Goal: Transaction & Acquisition: Purchase product/service

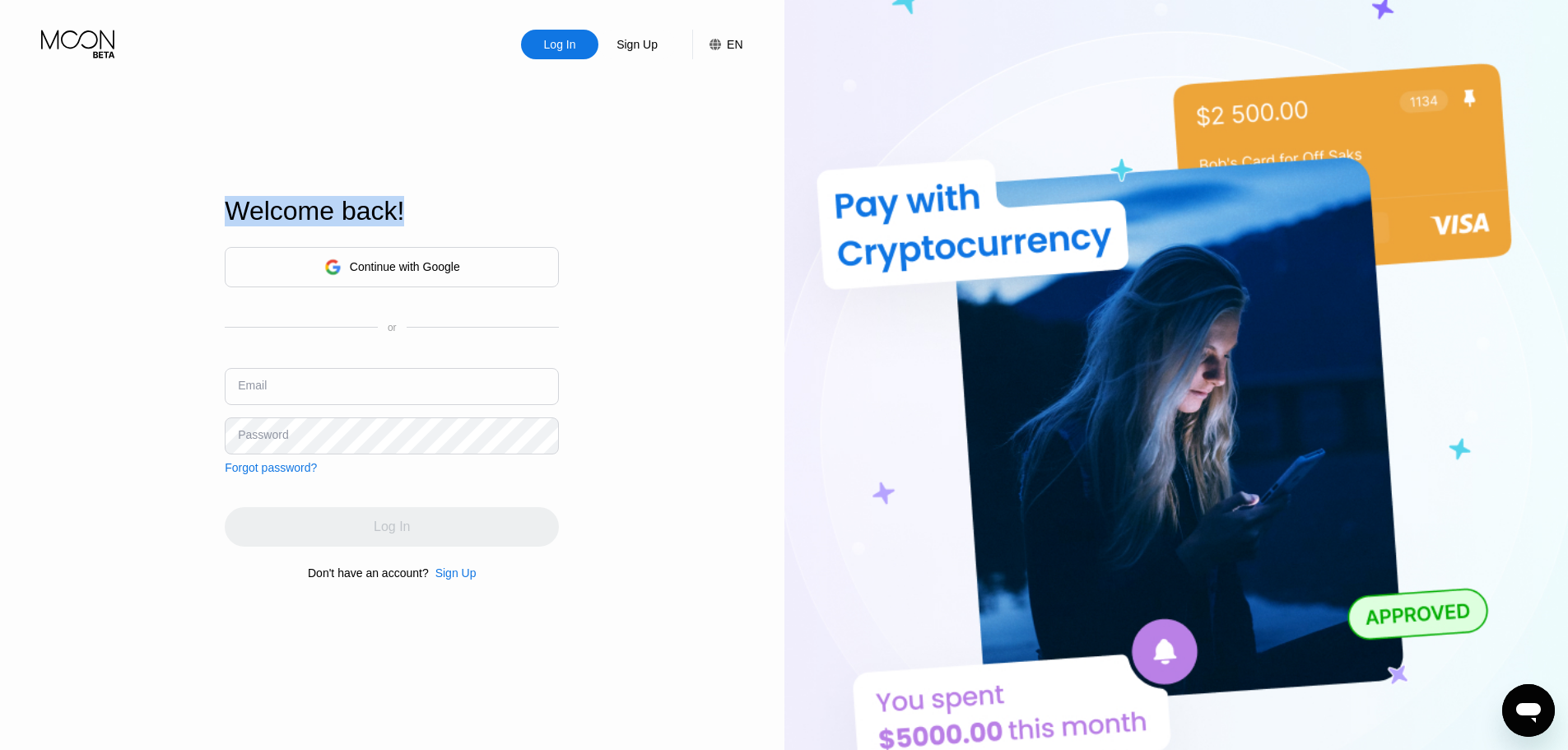
click at [141, 380] on div "Log In Sign Up EN Language English Save Welcome back! Continue with Google or E…" at bounding box center [392, 412] width 784 height 824
click at [300, 387] on input "text" at bounding box center [392, 386] width 335 height 37
click at [359, 254] on div "Continue with Google" at bounding box center [392, 267] width 135 height 26
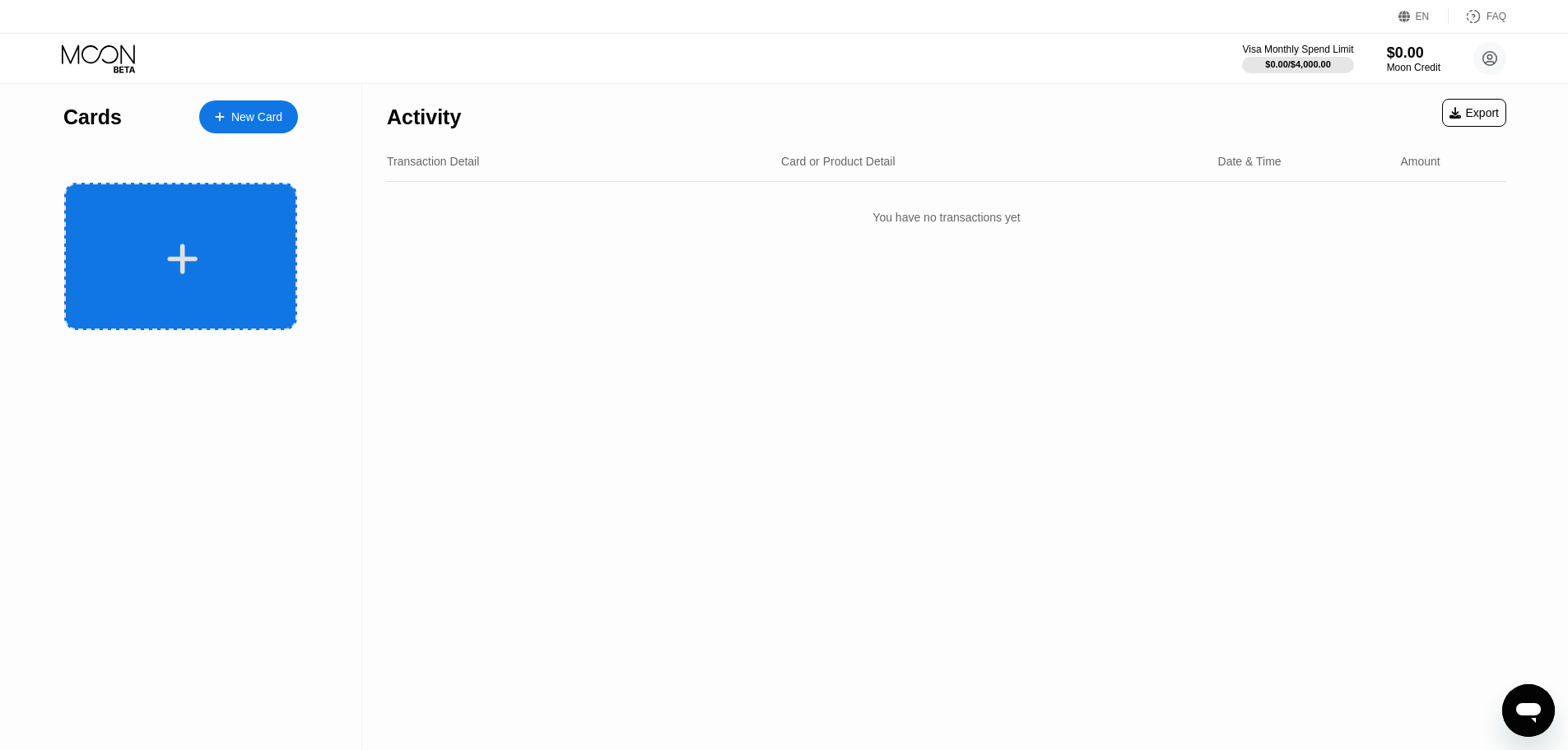
click at [219, 248] on div at bounding box center [183, 259] width 204 height 37
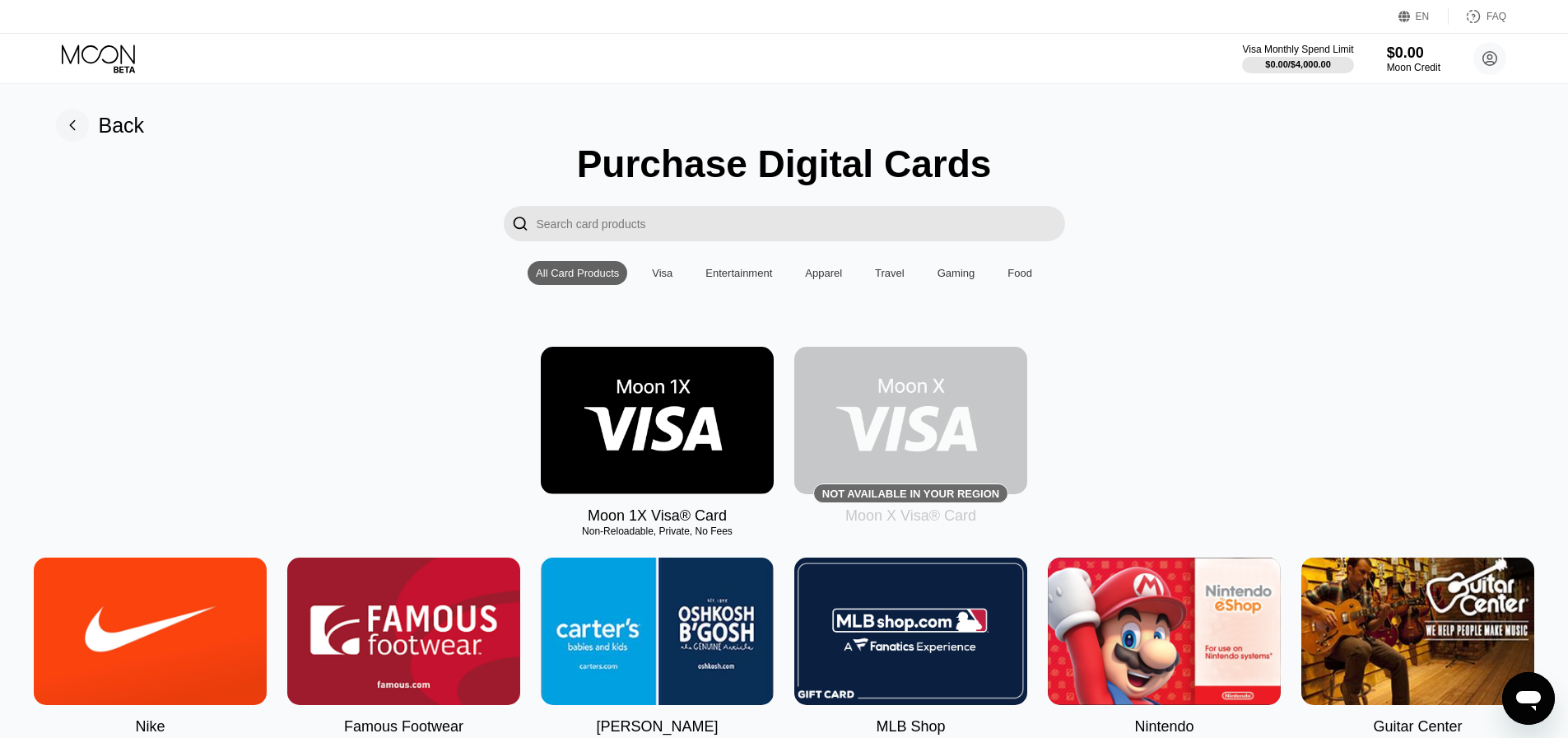
click at [649, 378] on img at bounding box center [658, 420] width 233 height 147
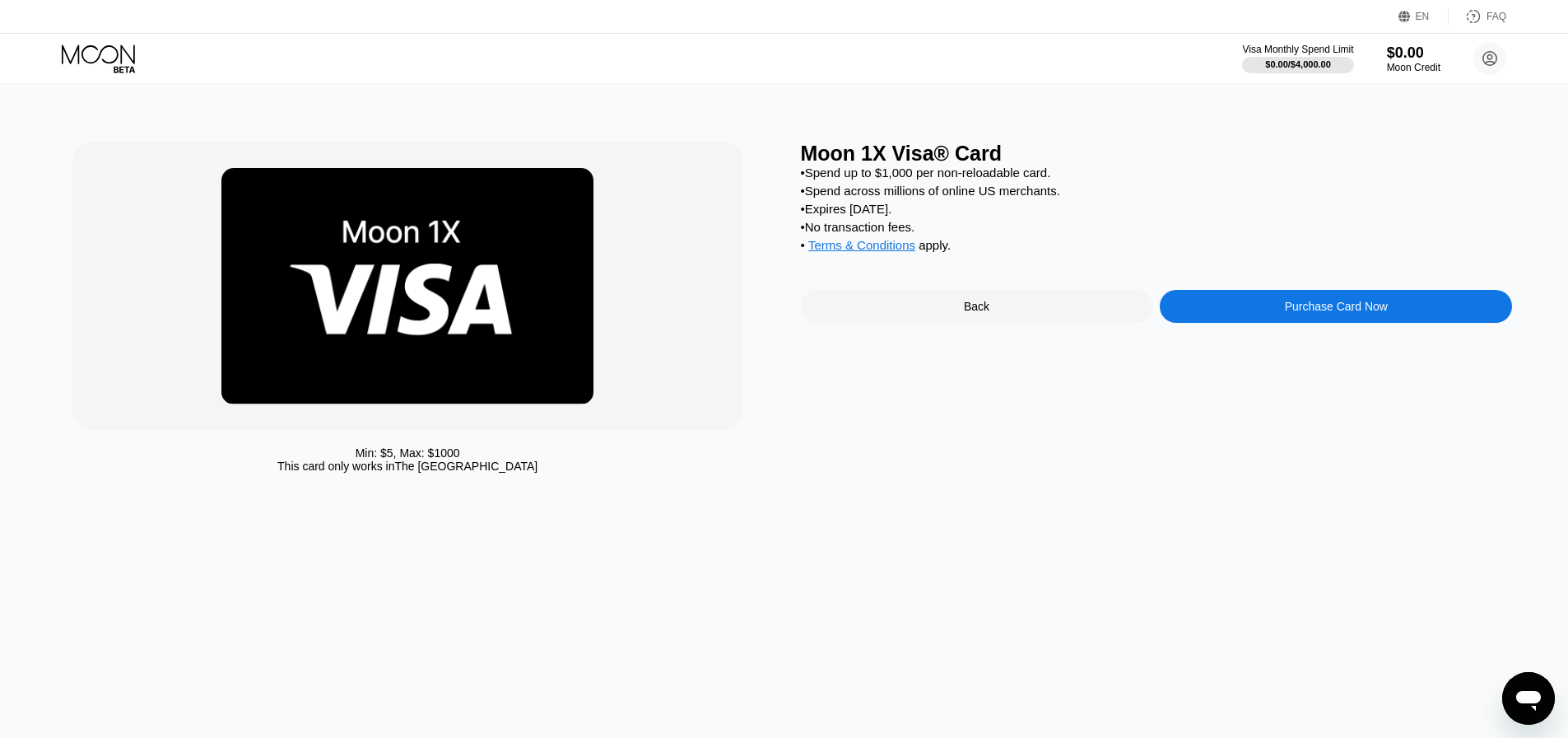
click at [850, 216] on div "• Expires in 2 months." at bounding box center [1157, 208] width 712 height 14
click at [900, 216] on div "• Expires in 2 months." at bounding box center [1157, 208] width 712 height 14
click at [1237, 546] on div "Min: $ 5 , Max: $ 1000 This card only works in The United States Moon 1X Visa® …" at bounding box center [784, 411] width 1580 height 654
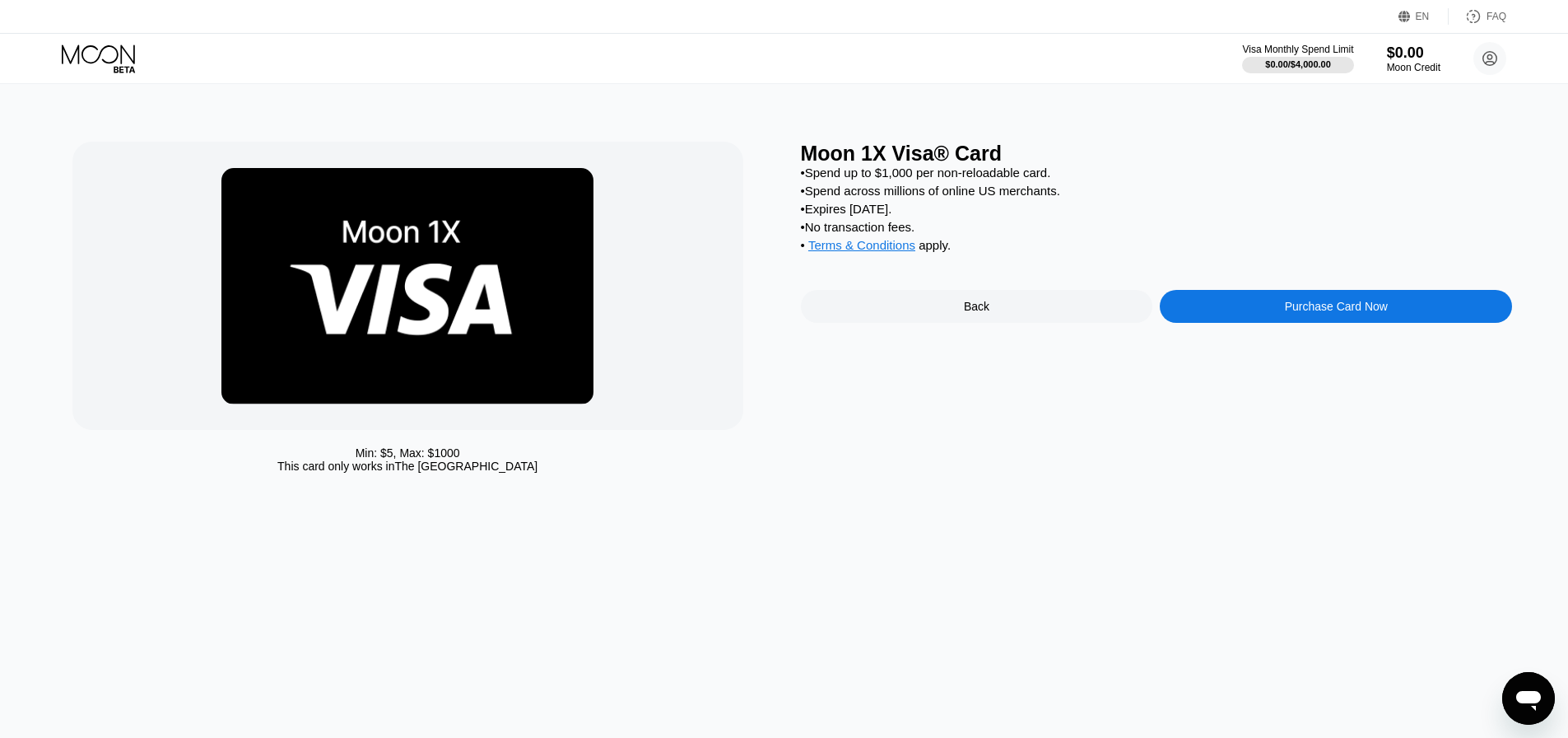
click at [1359, 450] on div "Moon 1X Visa® Card • Spend up to $1,000 per non-reloadable card. • Spend across…" at bounding box center [1157, 311] width 712 height 339
click at [895, 234] on div "• No transaction fees." at bounding box center [1157, 226] width 712 height 14
click at [862, 234] on div "• No transaction fees." at bounding box center [1157, 226] width 712 height 14
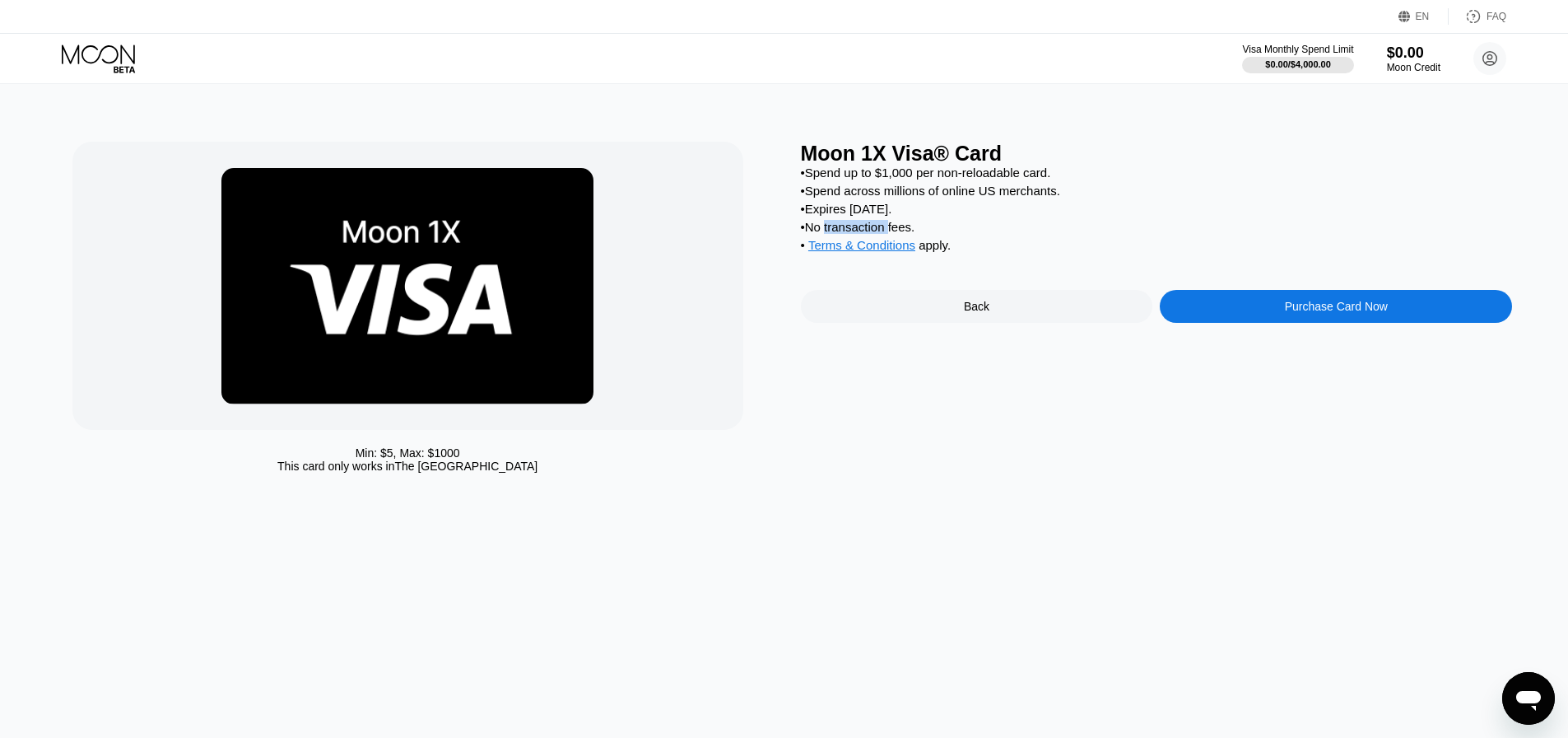
click at [862, 234] on div "• No transaction fees." at bounding box center [1157, 226] width 712 height 14
click at [863, 216] on div "• Expires in 2 months." at bounding box center [1157, 208] width 712 height 14
click at [815, 212] on div "• Expires in 2 months." at bounding box center [1157, 208] width 712 height 14
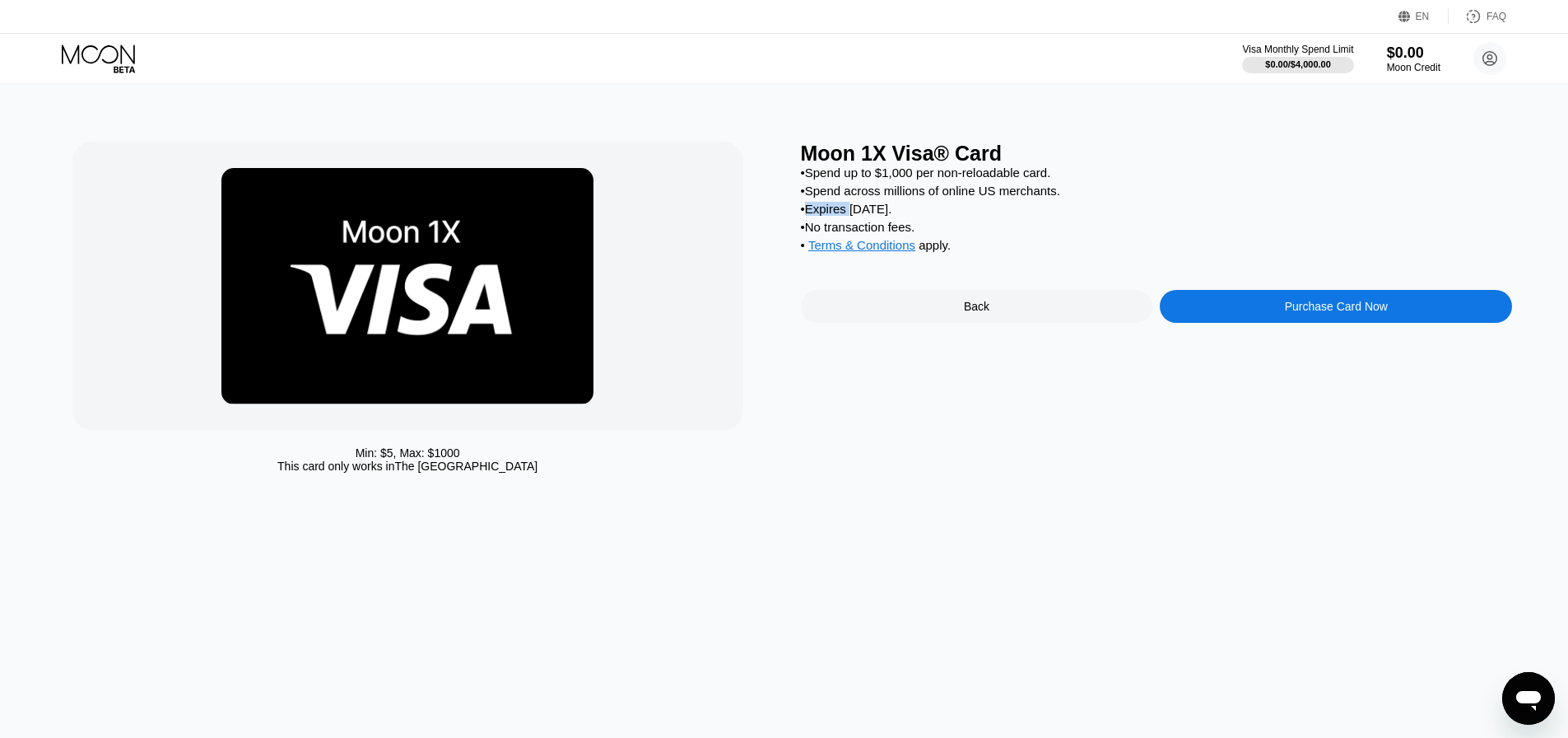
click at [815, 212] on div "• Expires in 2 months." at bounding box center [1157, 208] width 712 height 14
click at [843, 185] on div "• Spend up to $1,000 per non-reloadable card. • Spend across millions of online…" at bounding box center [1157, 212] width 712 height 95
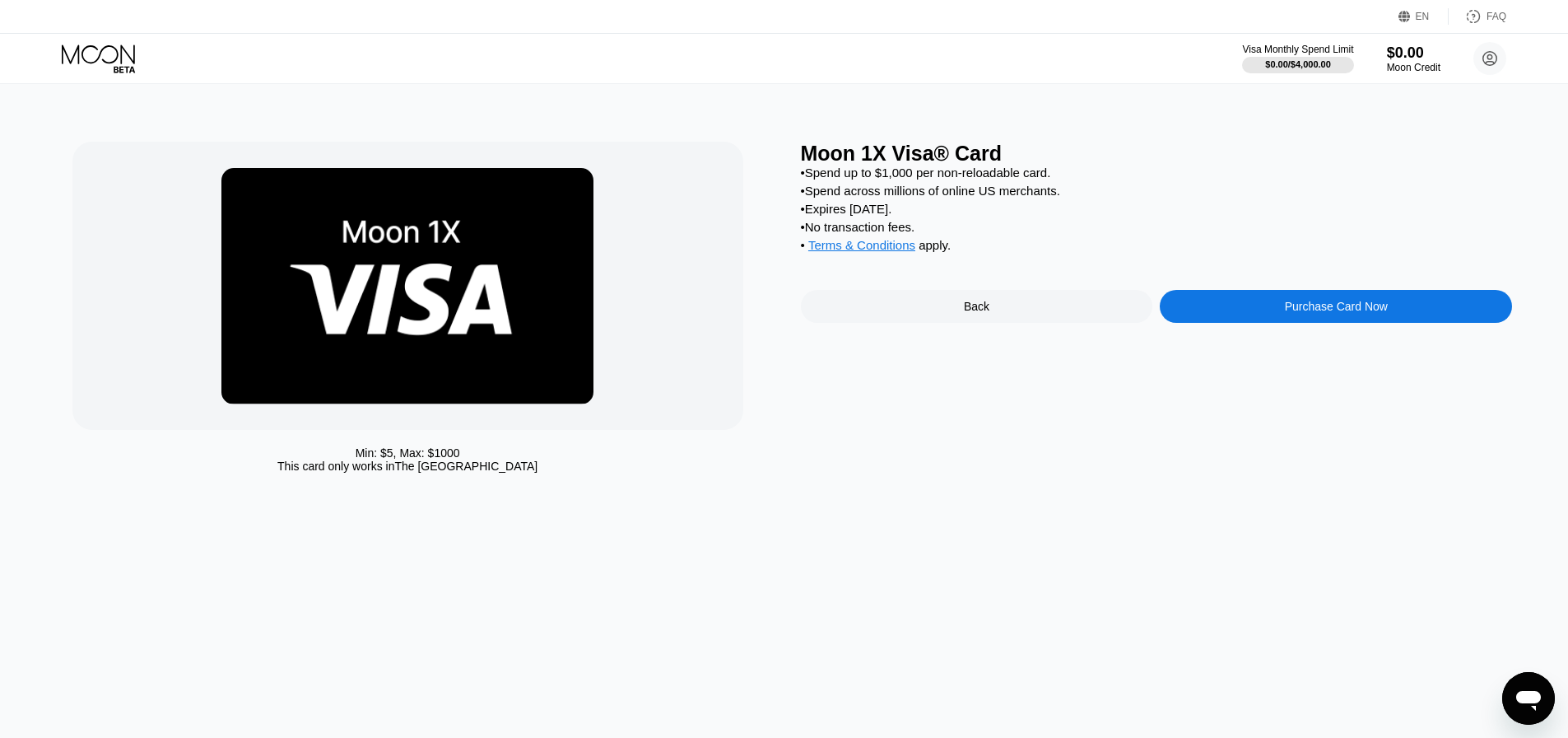
click at [848, 178] on div "• Spend up to $1,000 per non-reloadable card." at bounding box center [1157, 172] width 712 height 14
click at [403, 458] on div "Min: $ 5 , Max: $ 1000" at bounding box center [407, 453] width 105 height 13
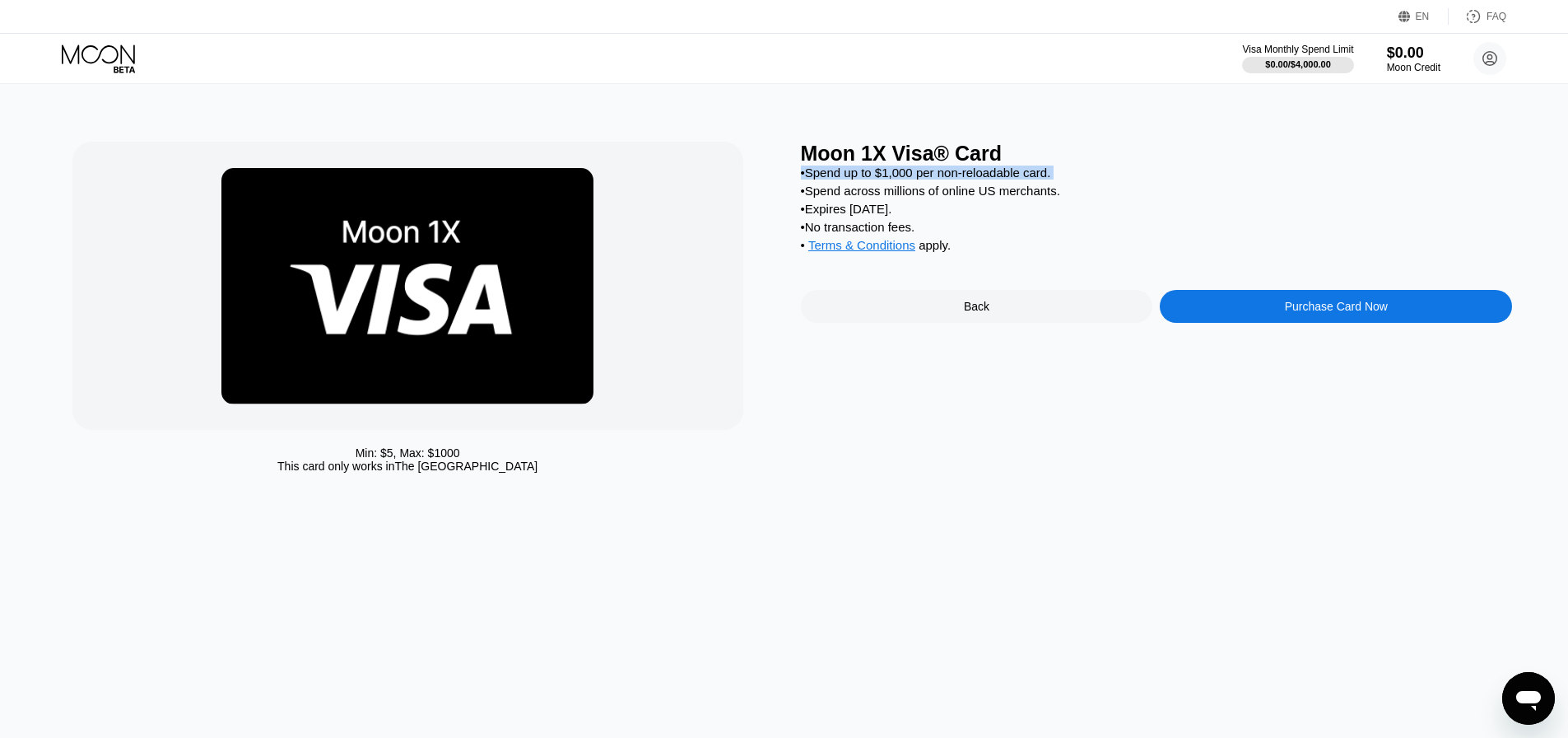
click at [403, 458] on div "Min: $ 5 , Max: $ 1000" at bounding box center [407, 453] width 105 height 13
click at [478, 464] on div "This card only works in The United States" at bounding box center [407, 466] width 260 height 13
click at [1378, 452] on div "Moon 1X Visa® Card • Spend up to $1,000 per non-reloadable card. • Spend across…" at bounding box center [1157, 311] width 712 height 339
click at [941, 198] on div "• Spend across millions of online US merchants." at bounding box center [1157, 190] width 712 height 14
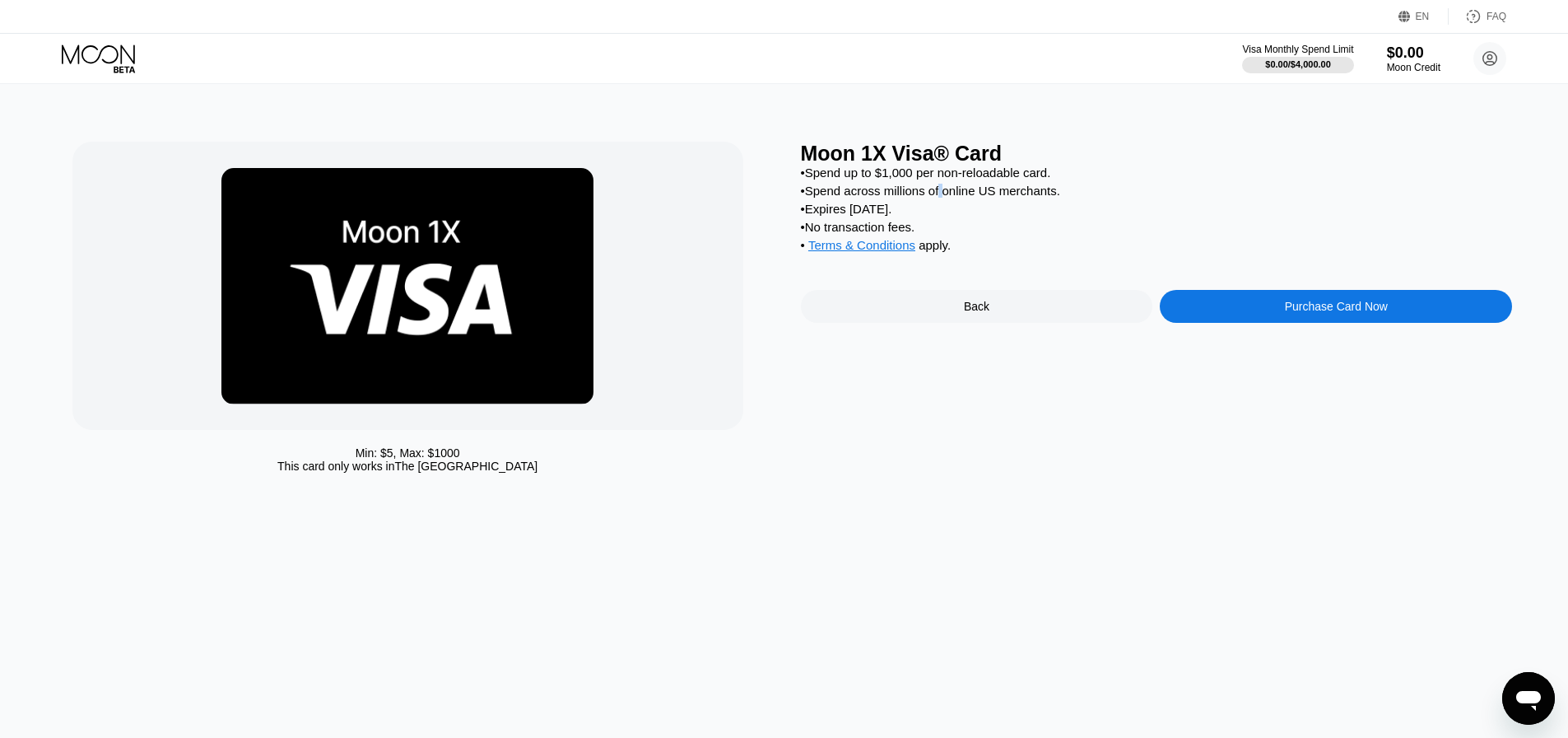
click at [941, 198] on div "• Spend across millions of online US merchants." at bounding box center [1157, 190] width 712 height 14
click at [865, 198] on div "• Spend across millions of online US merchants." at bounding box center [1157, 190] width 712 height 14
click at [969, 633] on div "Min: $ 5 , Max: $ 1000 This card only works in The United States Moon 1X Visa® …" at bounding box center [784, 411] width 1580 height 654
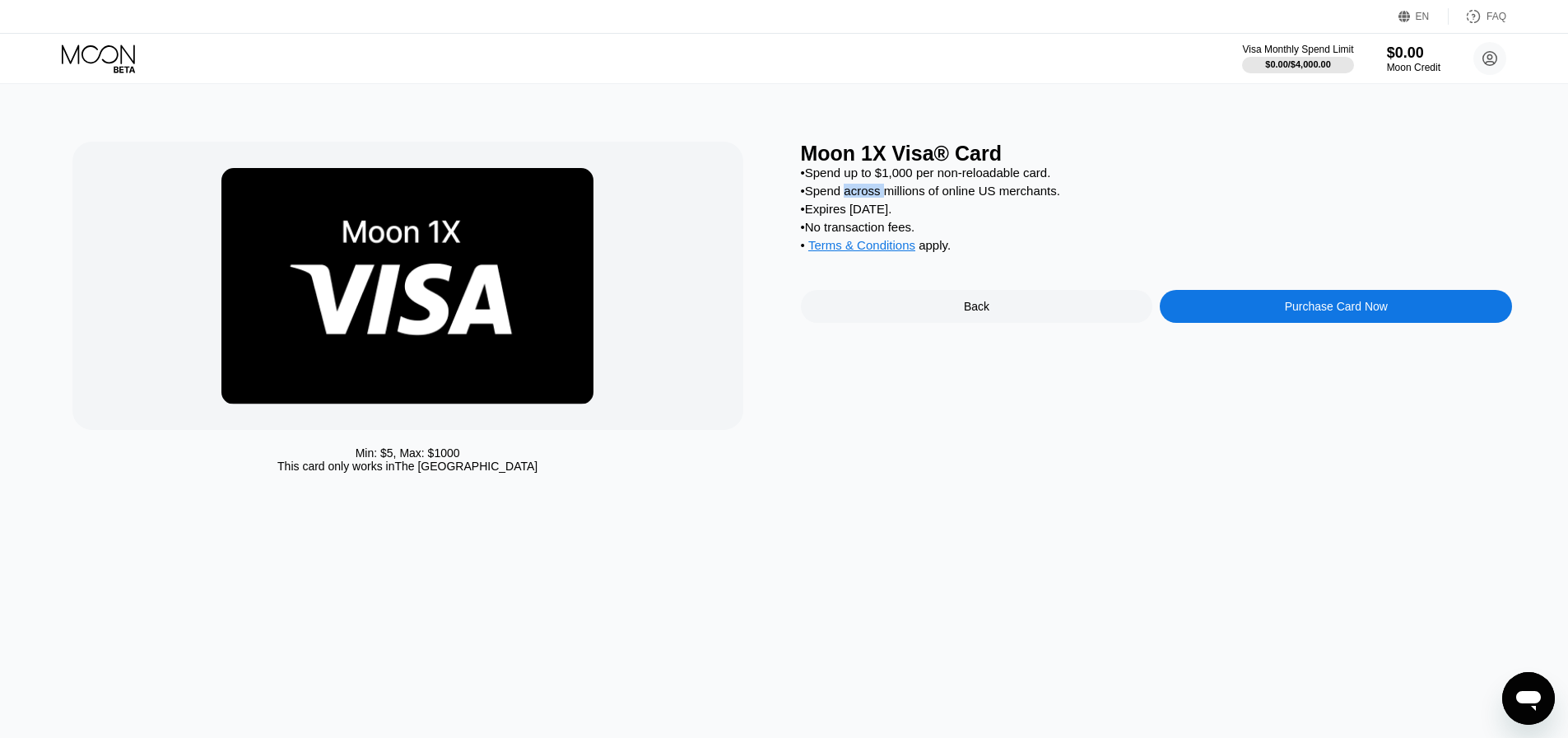
click at [938, 689] on div "Min: $ 5 , Max: $ 1000 This card only works in The United States Moon 1X Visa® …" at bounding box center [784, 411] width 1580 height 654
click at [867, 156] on div "Moon 1X Visa® Card" at bounding box center [1157, 153] width 712 height 24
drag, startPoint x: 1098, startPoint y: 198, endPoint x: 1106, endPoint y: 204, distance: 10.0
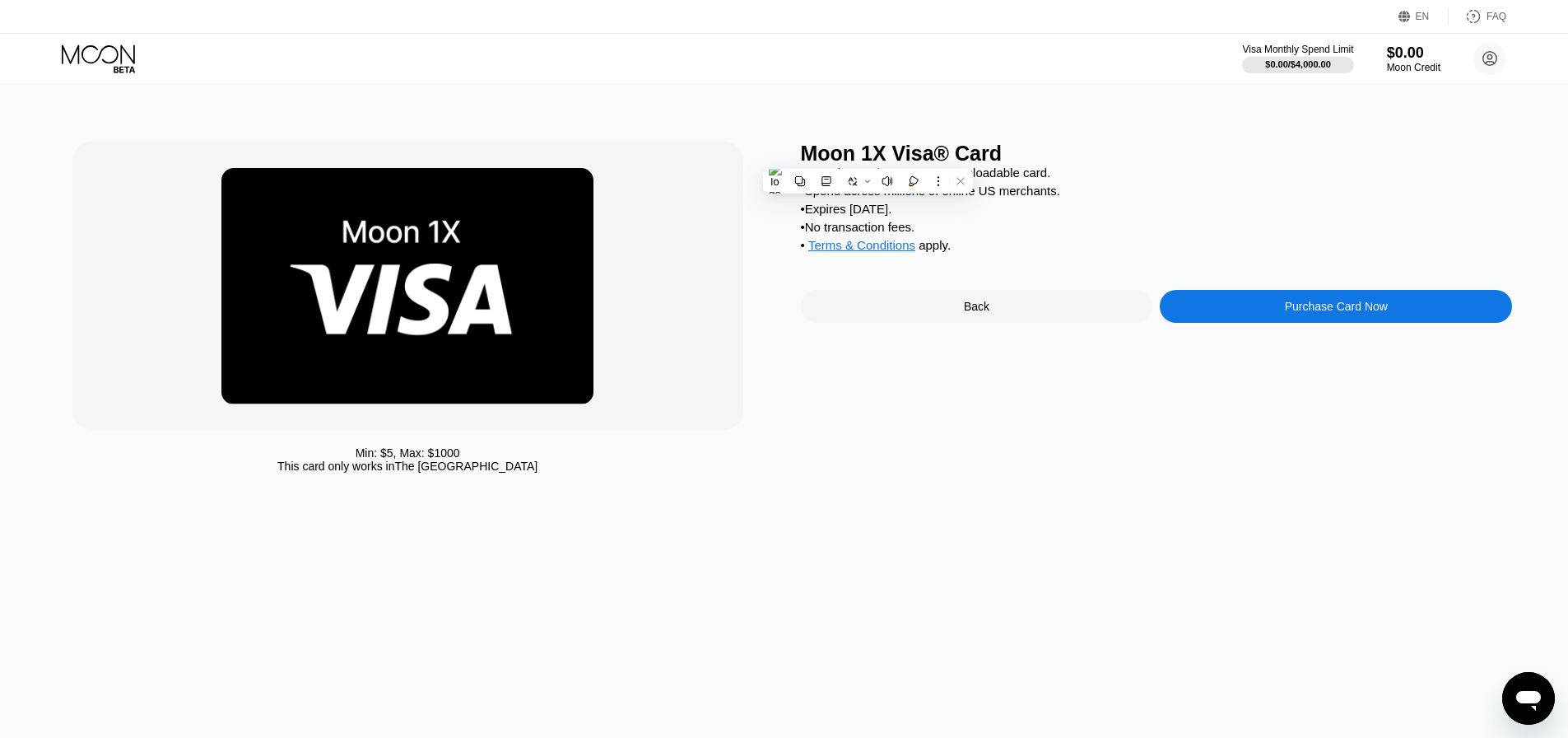
click at [1099, 198] on div "• Spend across millions of online US merchants." at bounding box center [1157, 190] width 712 height 14
click at [1347, 313] on div "Purchase Card Now" at bounding box center [1336, 307] width 103 height 13
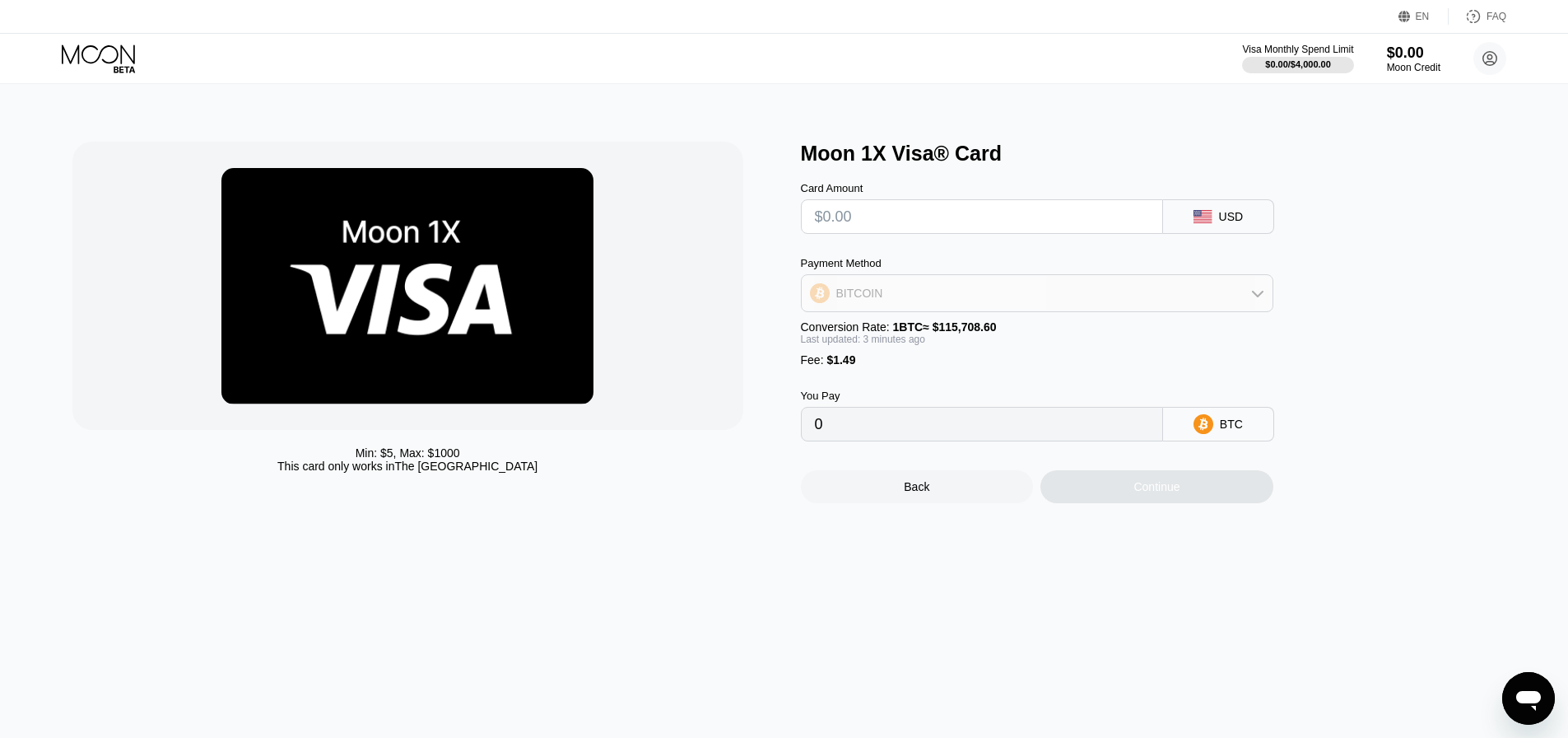
click at [1140, 298] on div "BITCOIN" at bounding box center [1037, 293] width 471 height 33
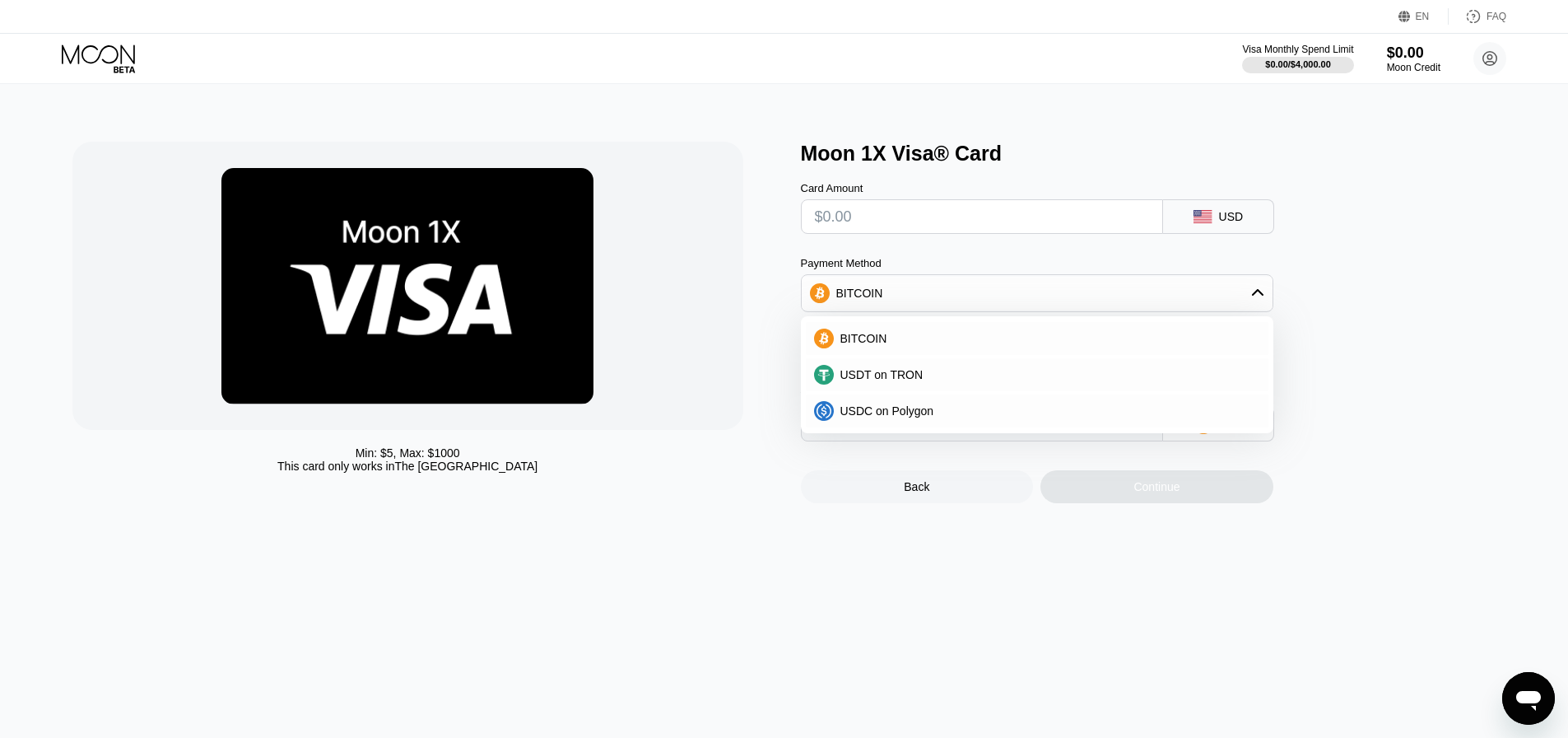
click at [1420, 334] on div "Moon 1X Visa® Card Card Amount USD Payment Method BITCOIN BITCOIN USDT on TRON …" at bounding box center [1157, 321] width 712 height 361
click at [714, 344] on div at bounding box center [408, 285] width 671 height 288
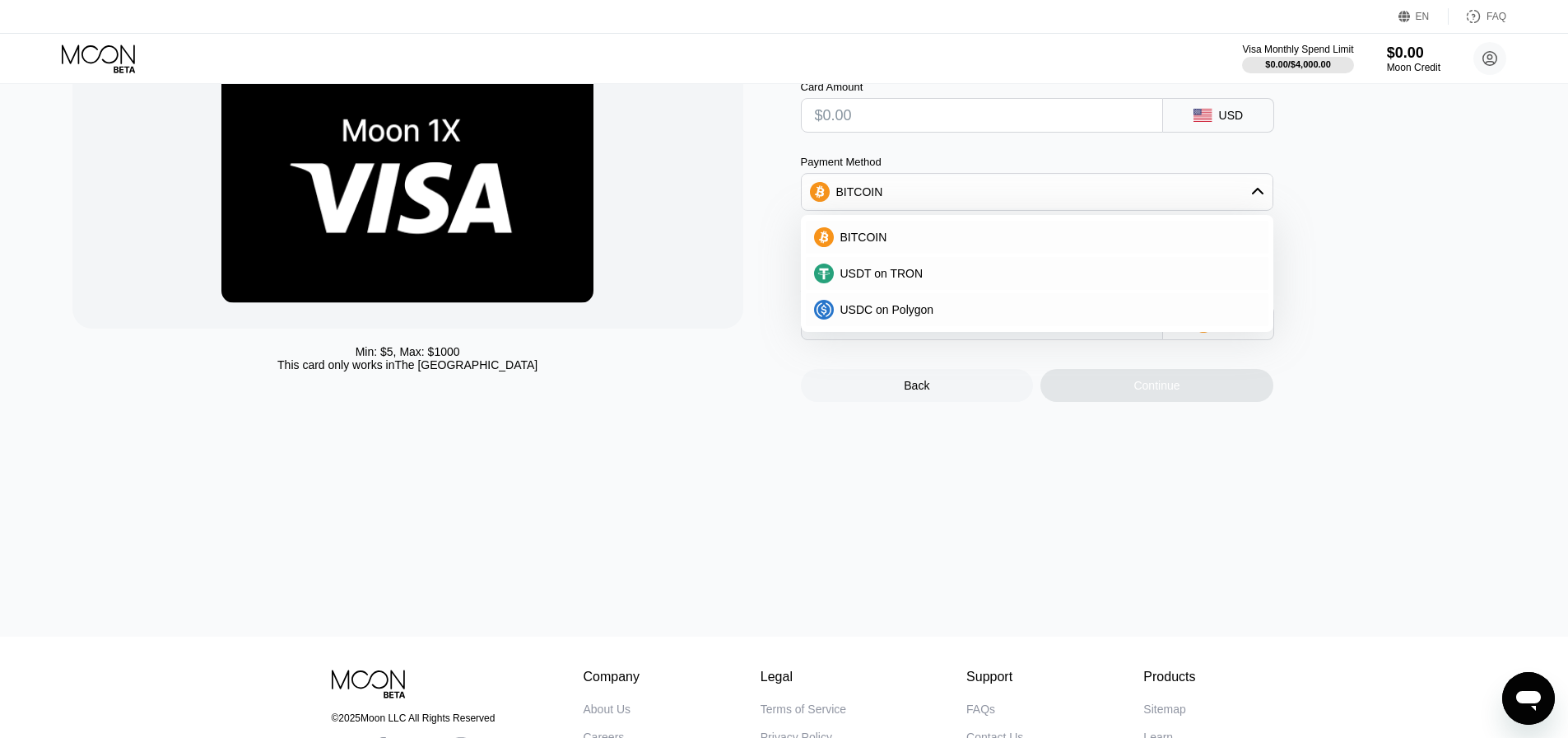
scroll to position [6, 0]
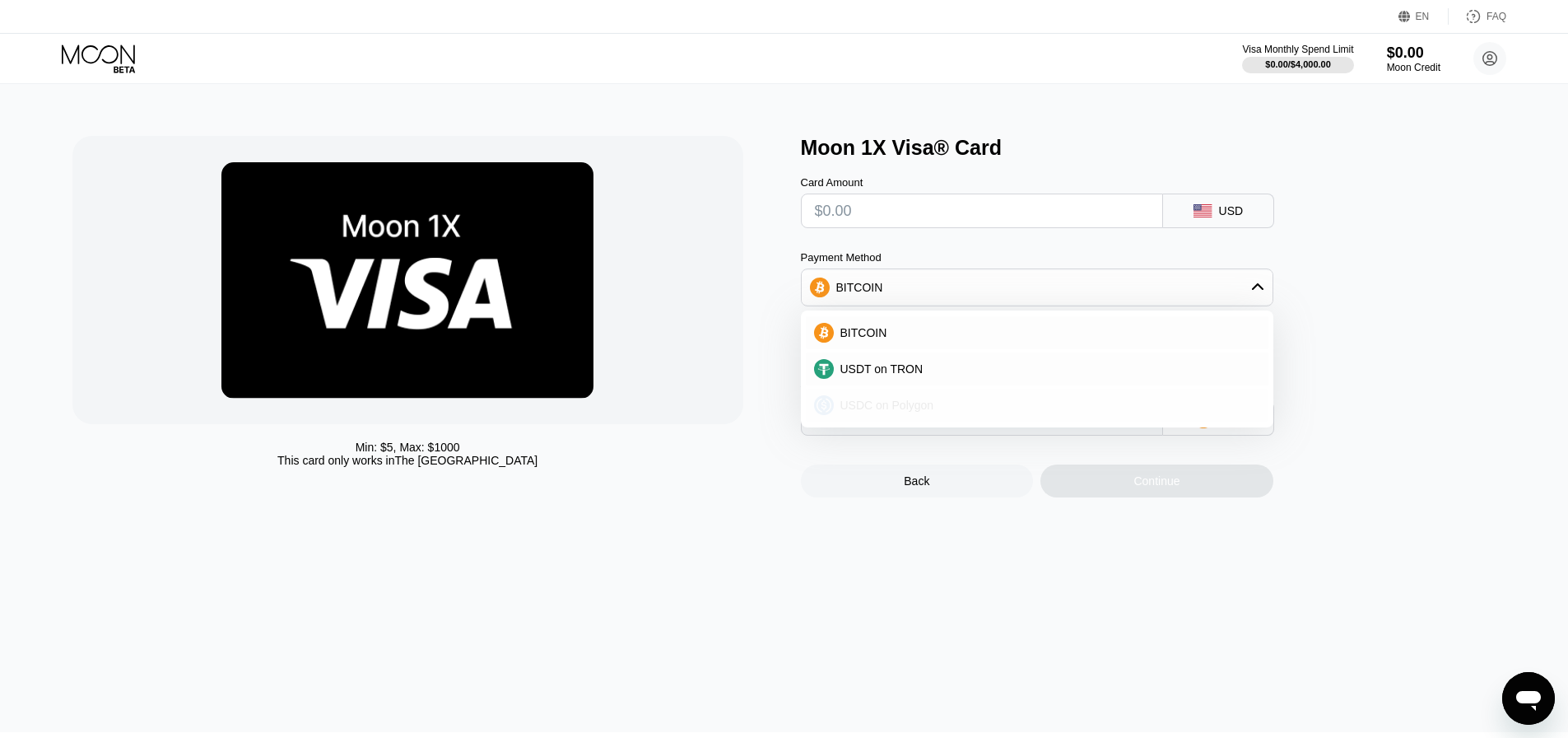
click at [889, 412] on span "USDC on Polygon" at bounding box center [887, 405] width 94 height 13
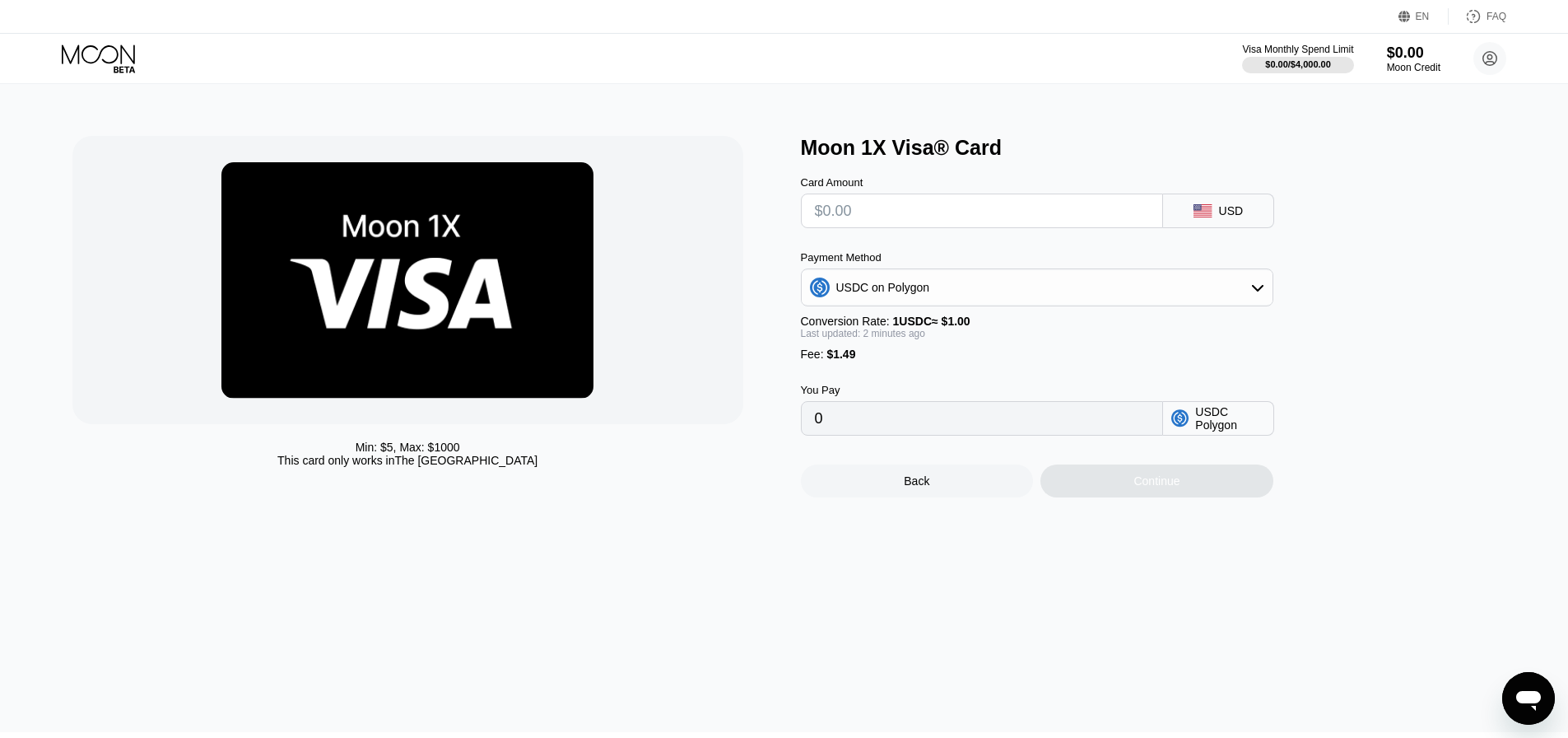
click at [913, 435] on input "0" at bounding box center [981, 418] width 335 height 33
drag, startPoint x: 896, startPoint y: 432, endPoint x: 803, endPoint y: 426, distance: 93.2
click at [803, 426] on div "0" at bounding box center [981, 418] width 362 height 35
click at [825, 339] on div "Last updated: 2 minutes ago" at bounding box center [1037, 334] width 473 height 12
click at [934, 328] on span "1 USDC ≈ $1.00" at bounding box center [932, 321] width 78 height 13
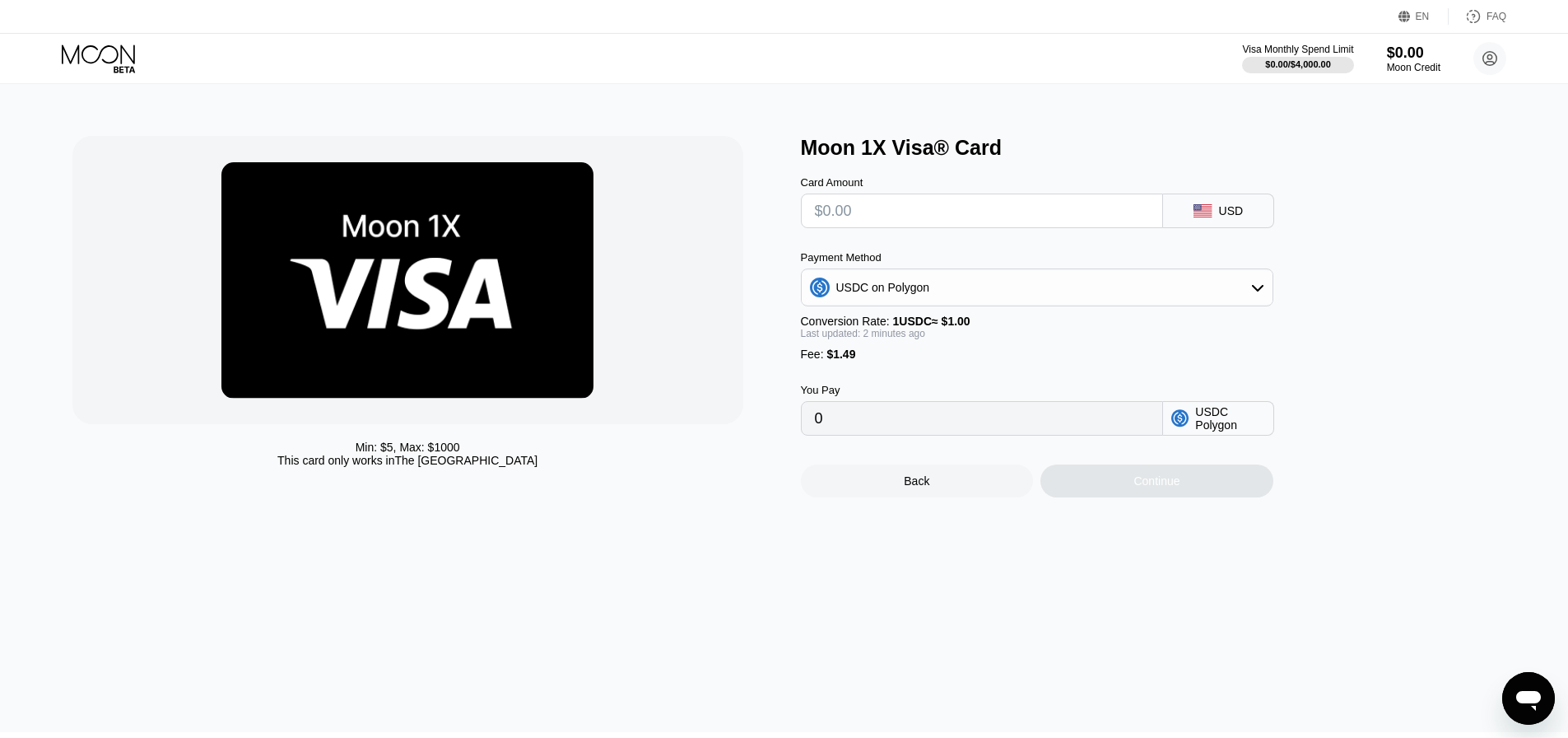
click at [931, 212] on input "text" at bounding box center [981, 211] width 335 height 33
type input "$1"
type input "2.49000000"
type input "$18"
type input "19.49000000"
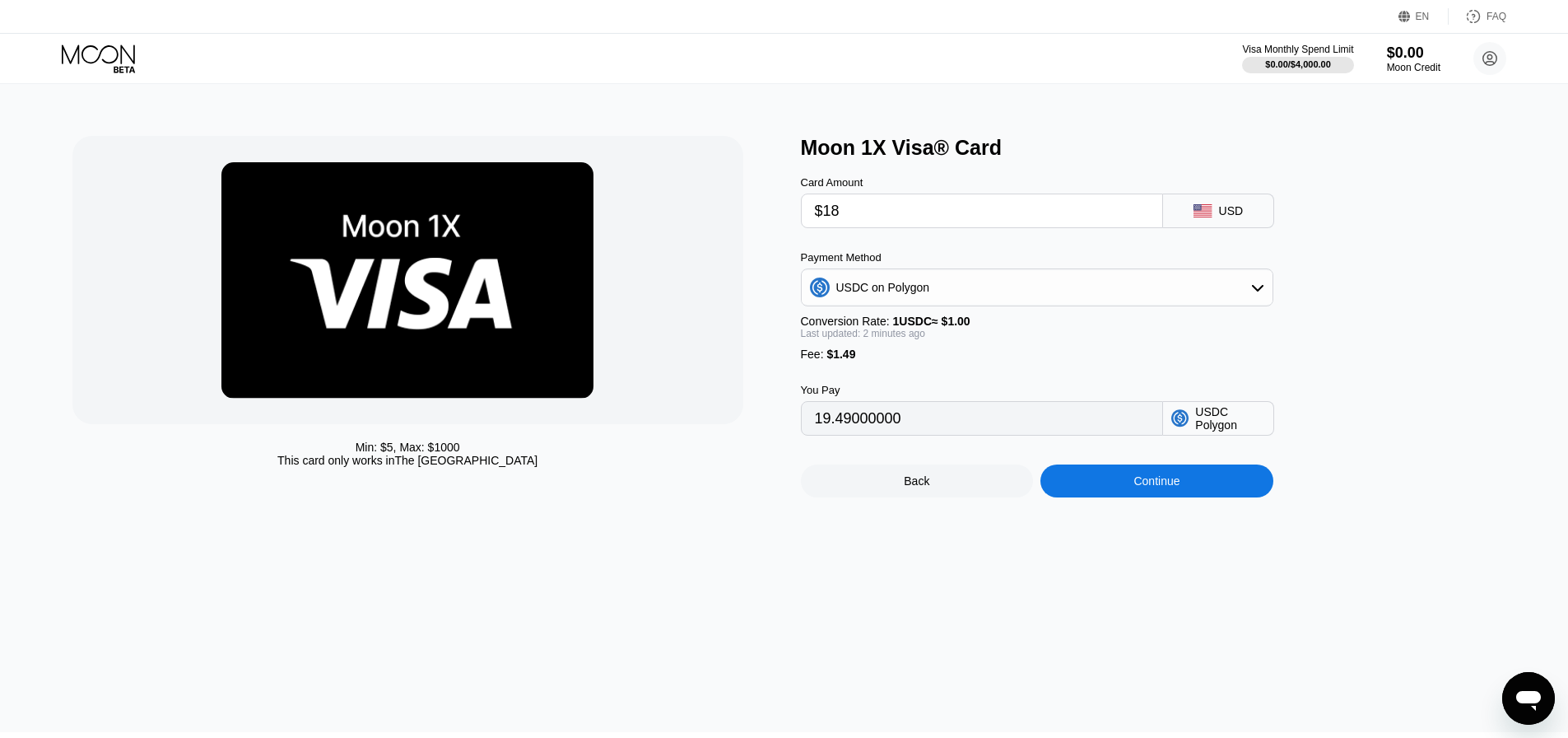
type input "$180"
type input "181.49000000"
type input "$1800"
type input "1801.49000000"
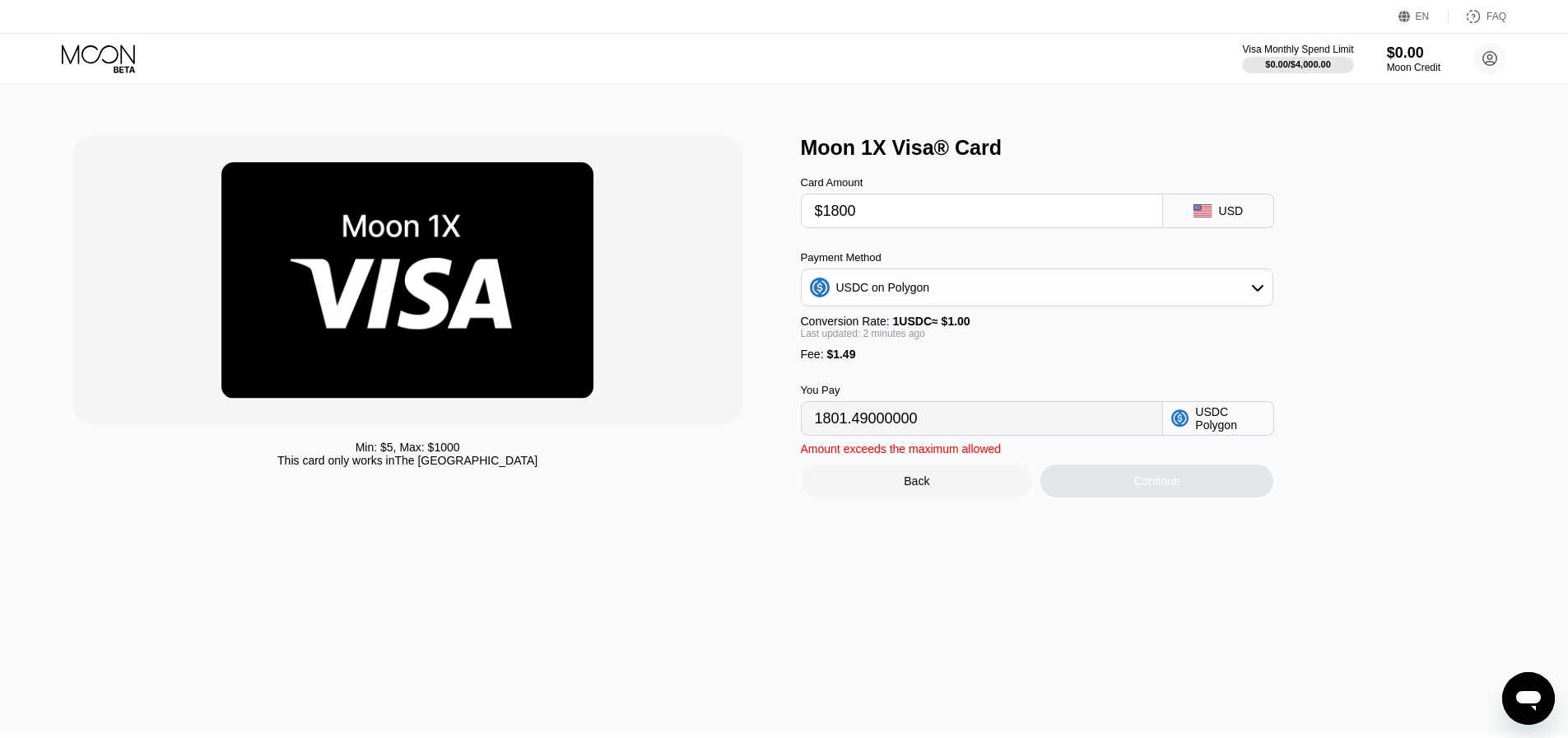
type input "$180"
type input "181.49000000"
click at [857, 427] on input "181.49000000" at bounding box center [981, 418] width 335 height 33
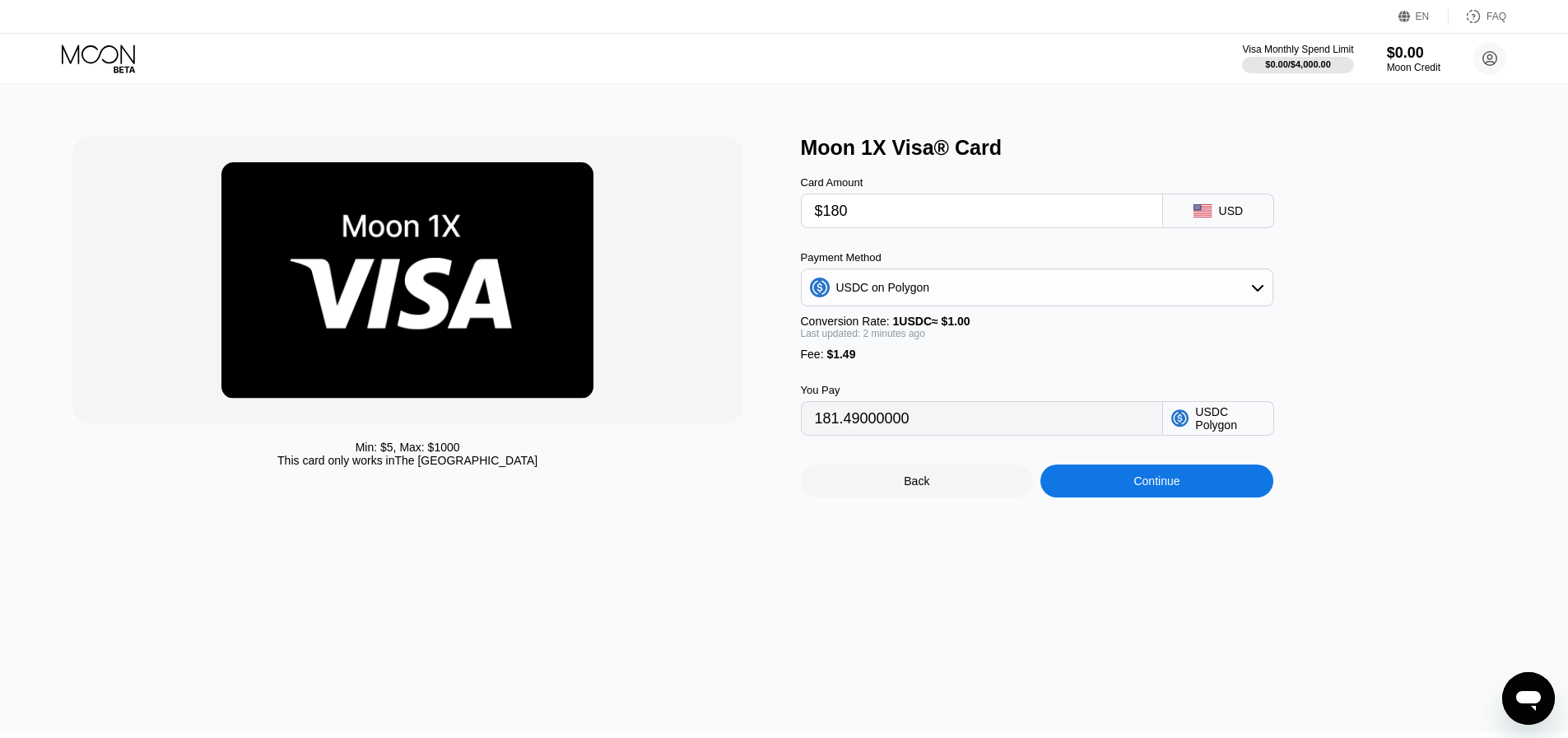
click at [728, 394] on div at bounding box center [408, 279] width 671 height 288
click at [773, 435] on div "Min: $ 5 , Max: $ 1000 This card only works in The United States" at bounding box center [429, 316] width 712 height 361
click at [826, 431] on input "181.49000000" at bounding box center [981, 418] width 335 height 33
click at [844, 217] on input "$180" at bounding box center [981, 211] width 335 height 33
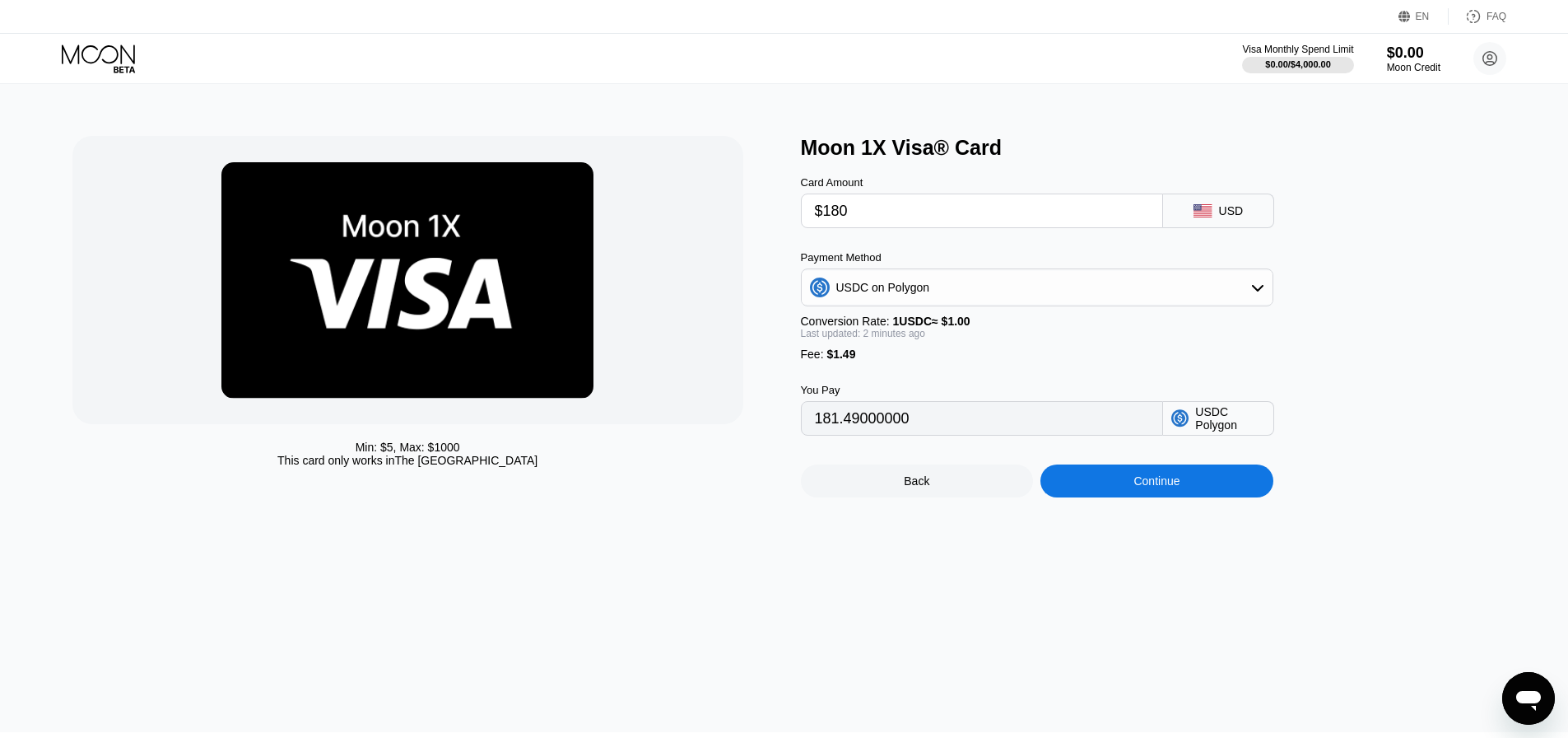
click at [833, 213] on input "$180" at bounding box center [981, 211] width 335 height 33
type input "$170"
type input "171.49000000"
type input "$170"
click at [761, 314] on div "Min: $ 5 , Max: $ 1000 This card only works in The United States" at bounding box center [429, 316] width 712 height 361
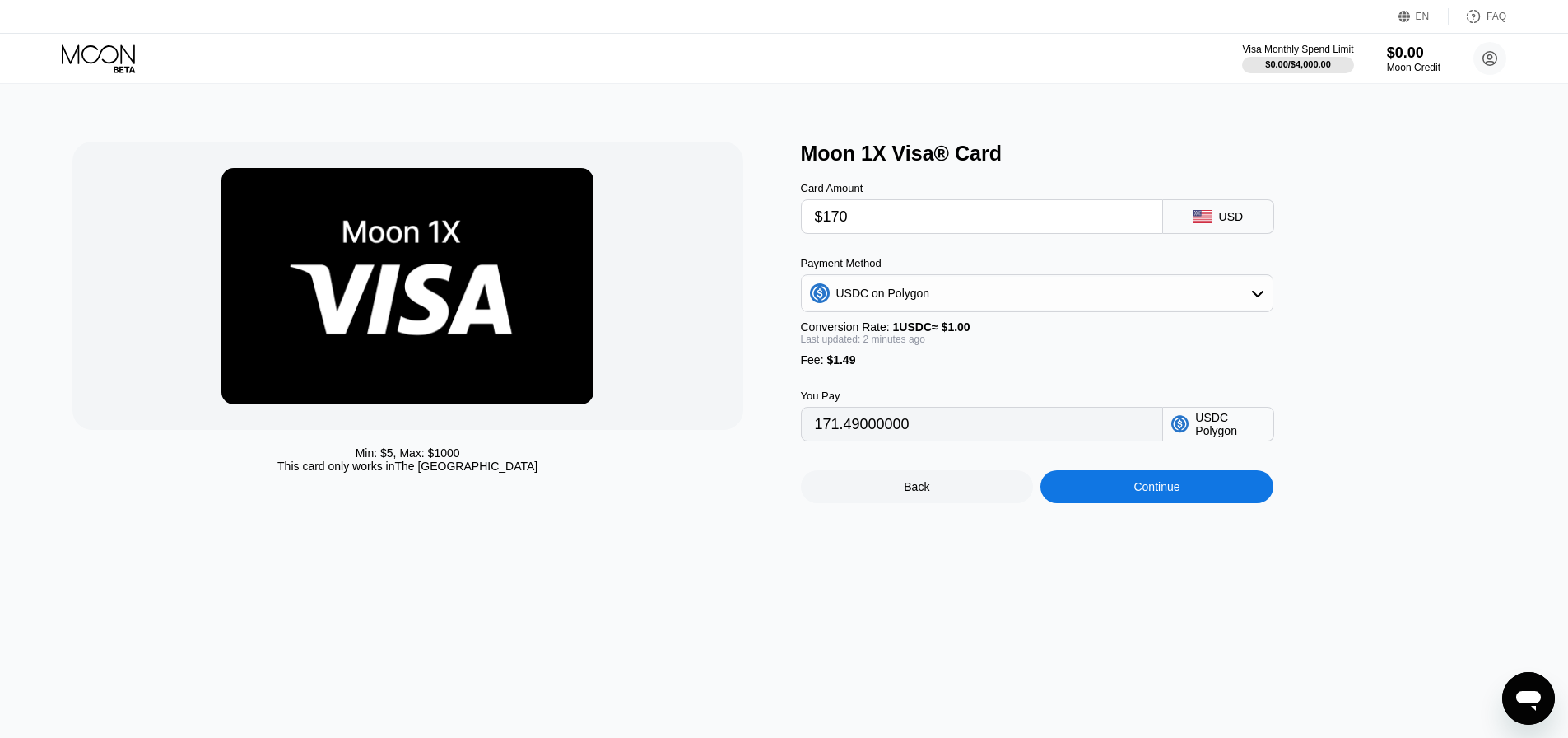
scroll to position [6, 0]
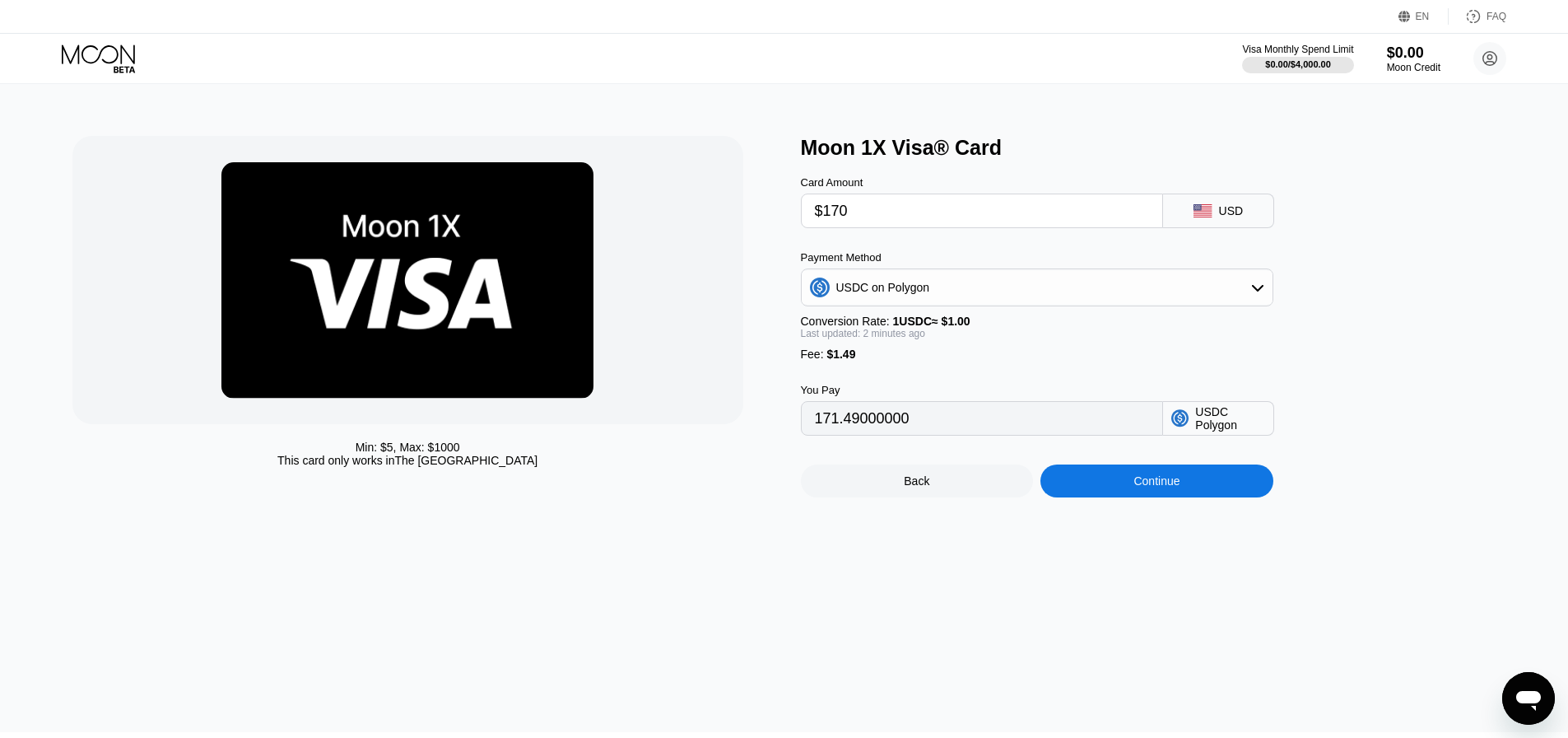
scroll to position [6, 0]
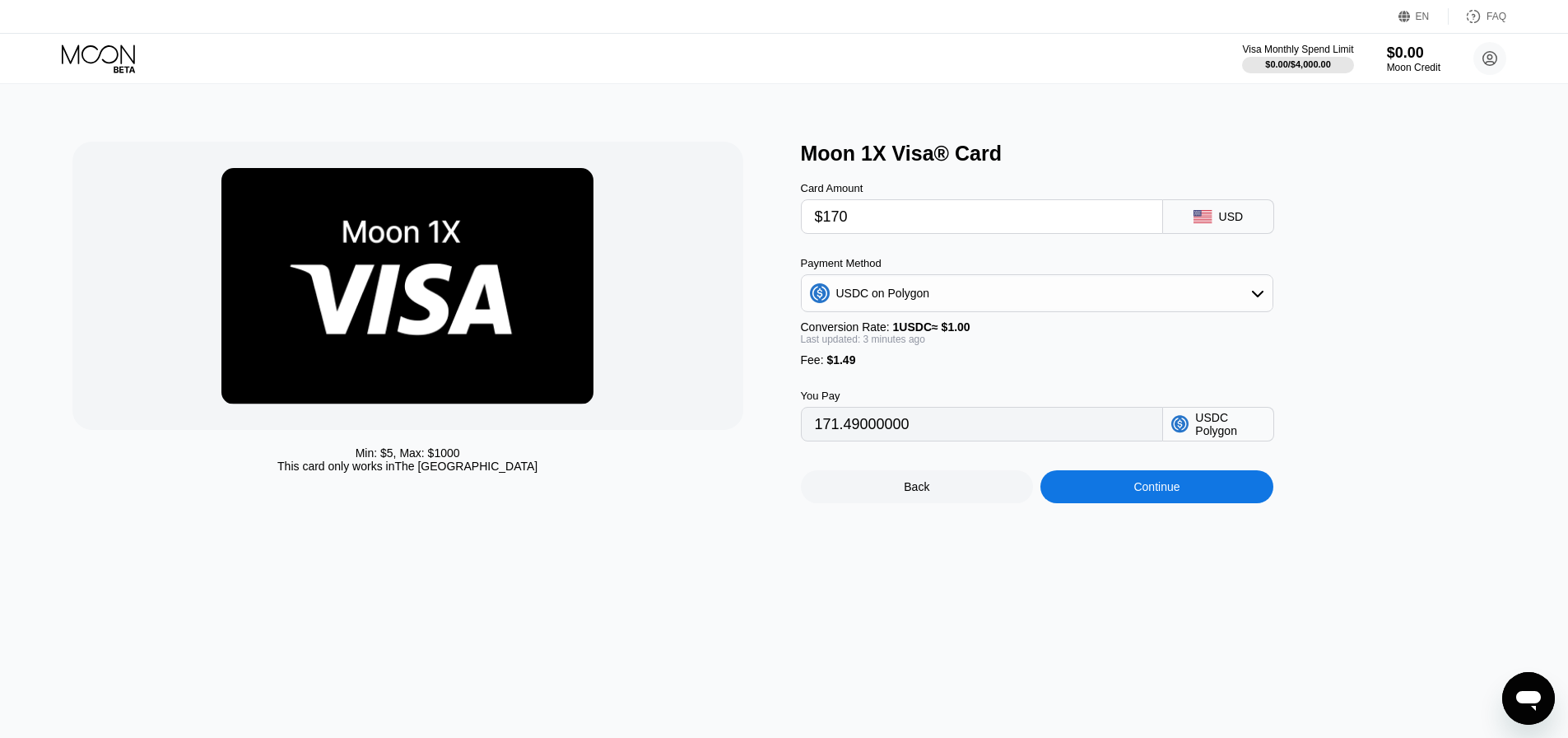
scroll to position [6, 0]
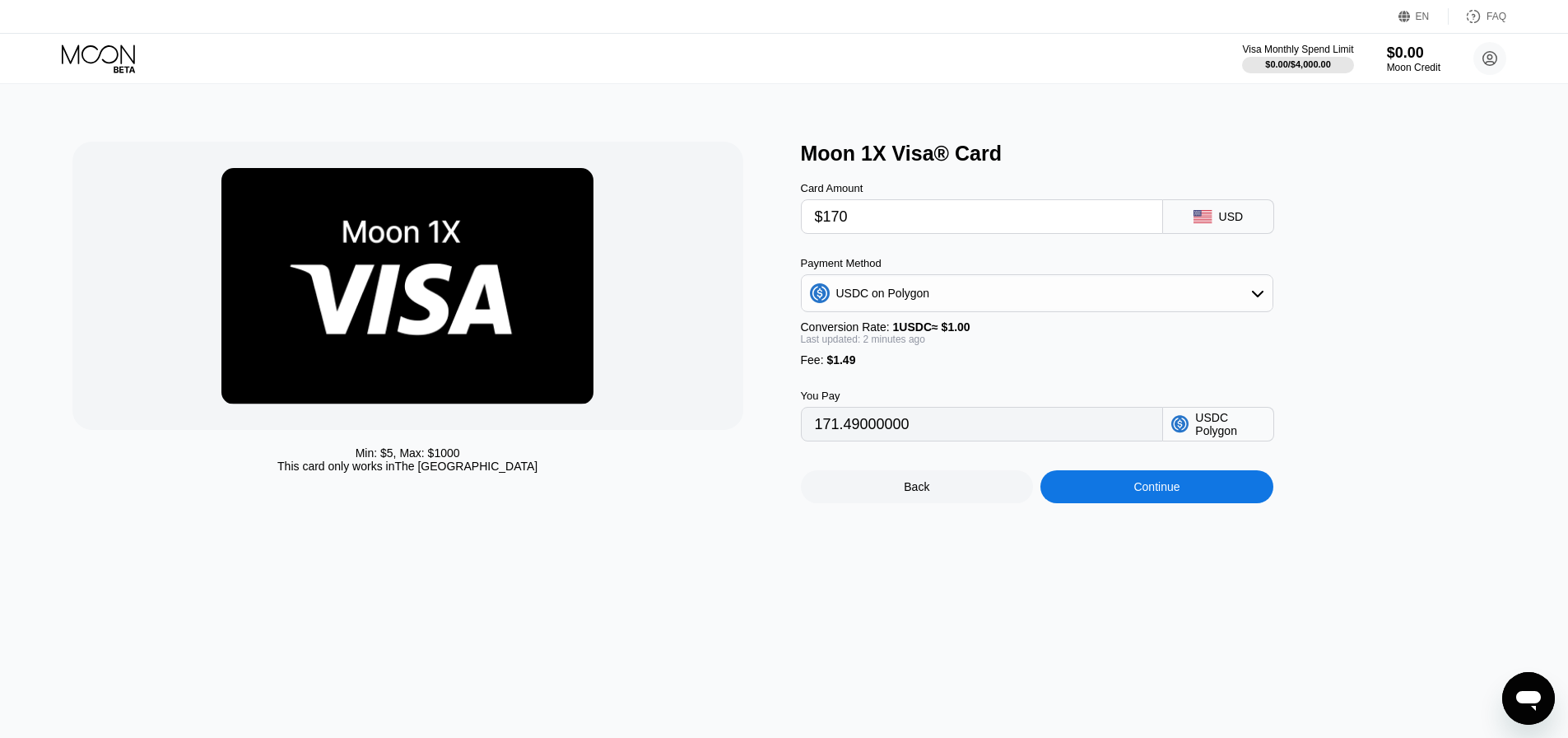
scroll to position [6, 0]
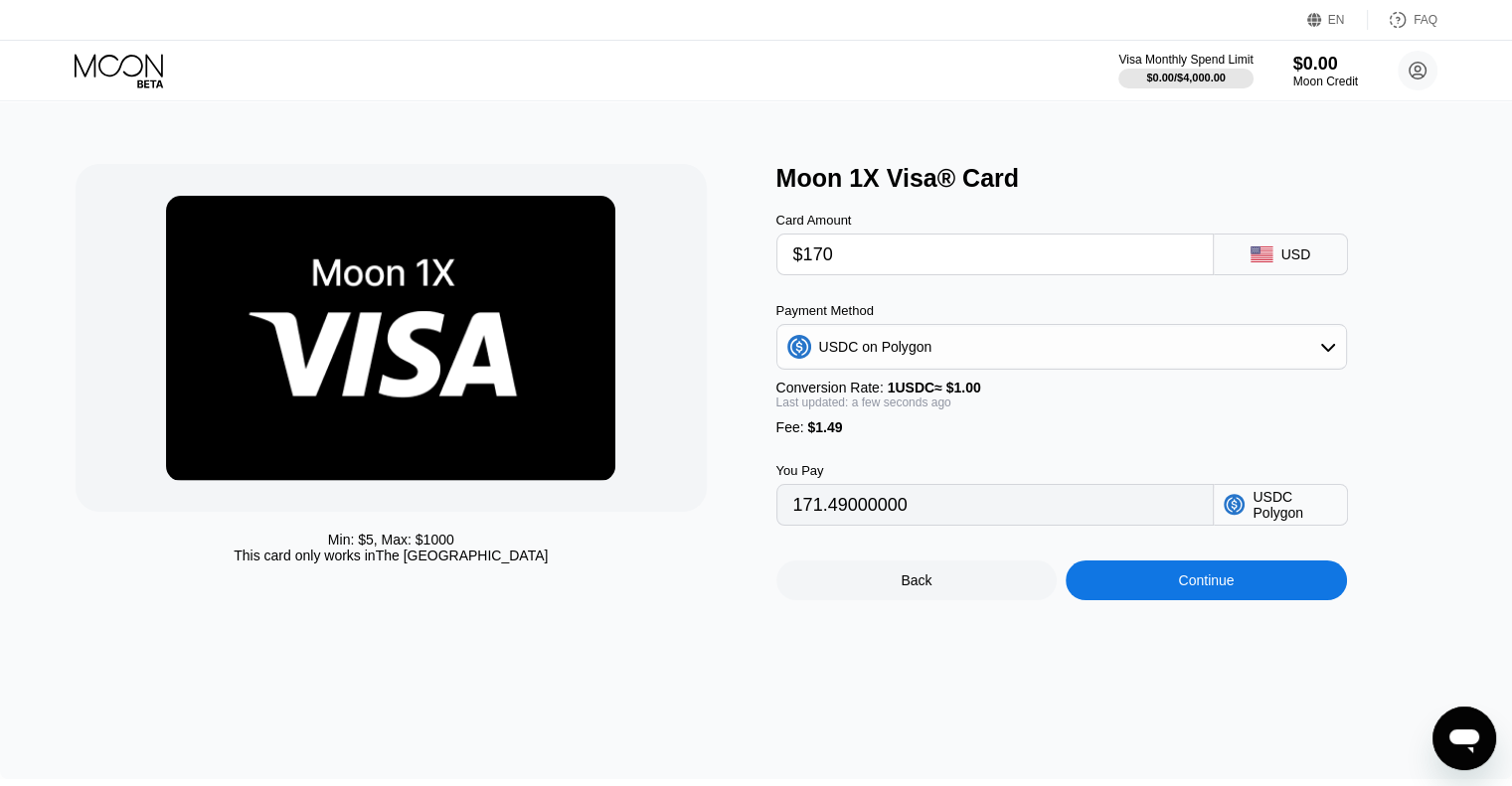
click at [859, 267] on input "$170" at bounding box center [995, 254] width 404 height 40
click at [869, 170] on div "Moon 1X Visa® Card" at bounding box center [1116, 178] width 680 height 29
click at [807, 435] on span "$1.49" at bounding box center [824, 427] width 35 height 16
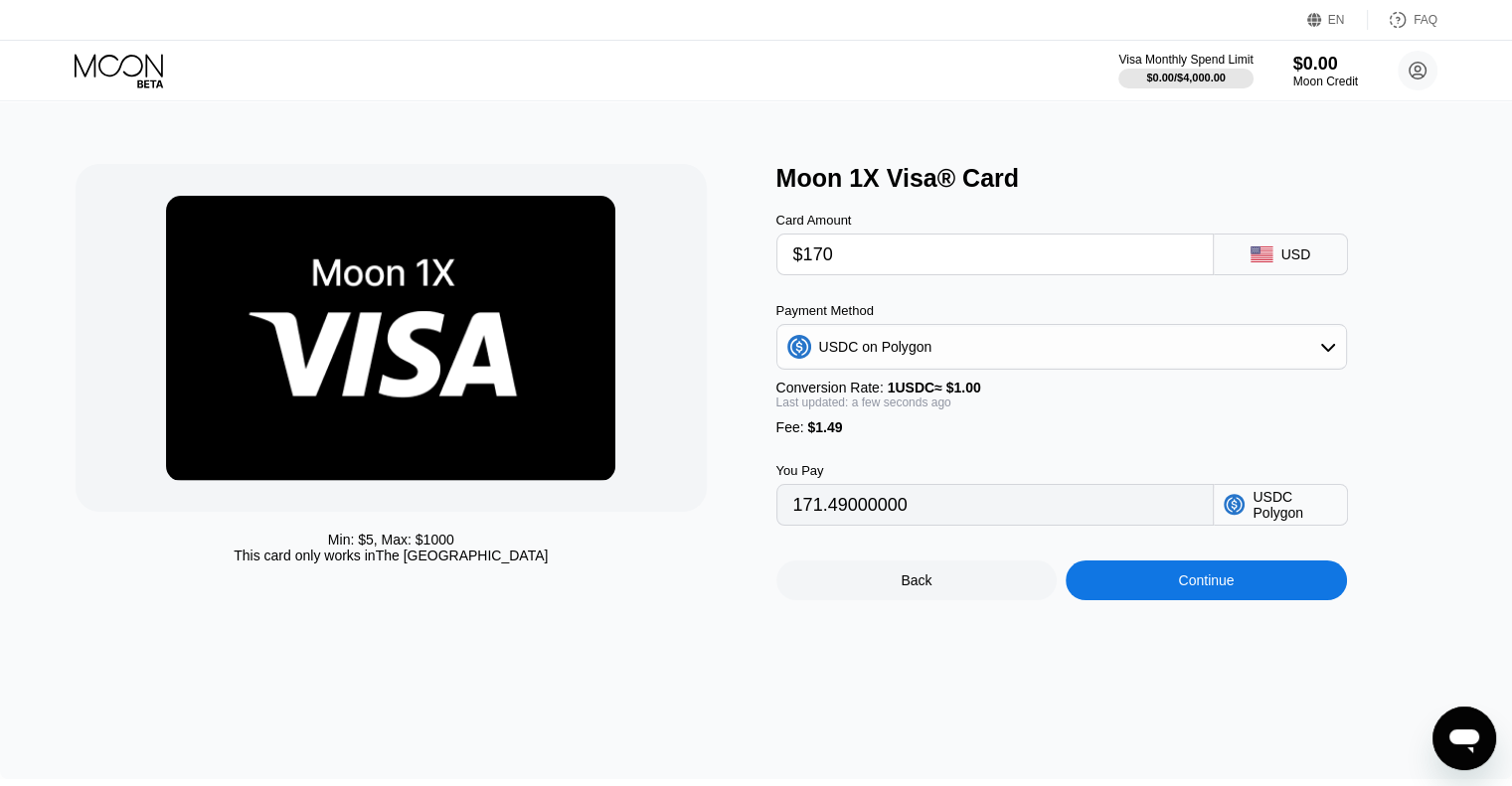
click at [807, 435] on span "$1.49" at bounding box center [824, 427] width 35 height 16
click at [812, 435] on span "$1.49" at bounding box center [824, 427] width 35 height 16
click at [827, 452] on div "You Pay 171.49000000 USDC Polygon" at bounding box center [1095, 480] width 637 height 91
click at [903, 396] on span "1 USDC ≈ $1.00" at bounding box center [935, 388] width 94 height 16
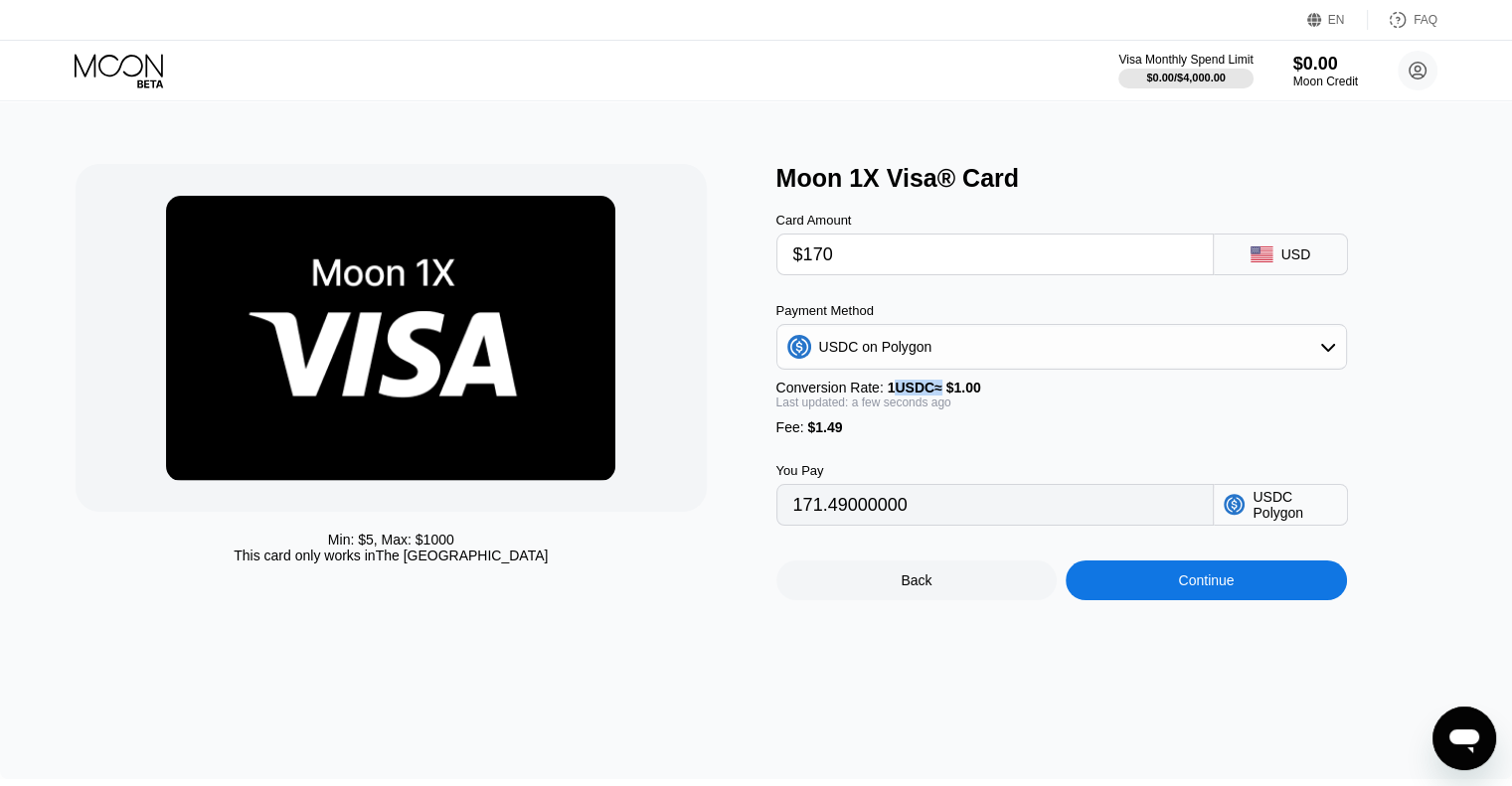
click at [903, 396] on span "1 USDC ≈ $1.00" at bounding box center [935, 388] width 94 height 16
click at [943, 517] on input "171.49000000" at bounding box center [995, 505] width 404 height 40
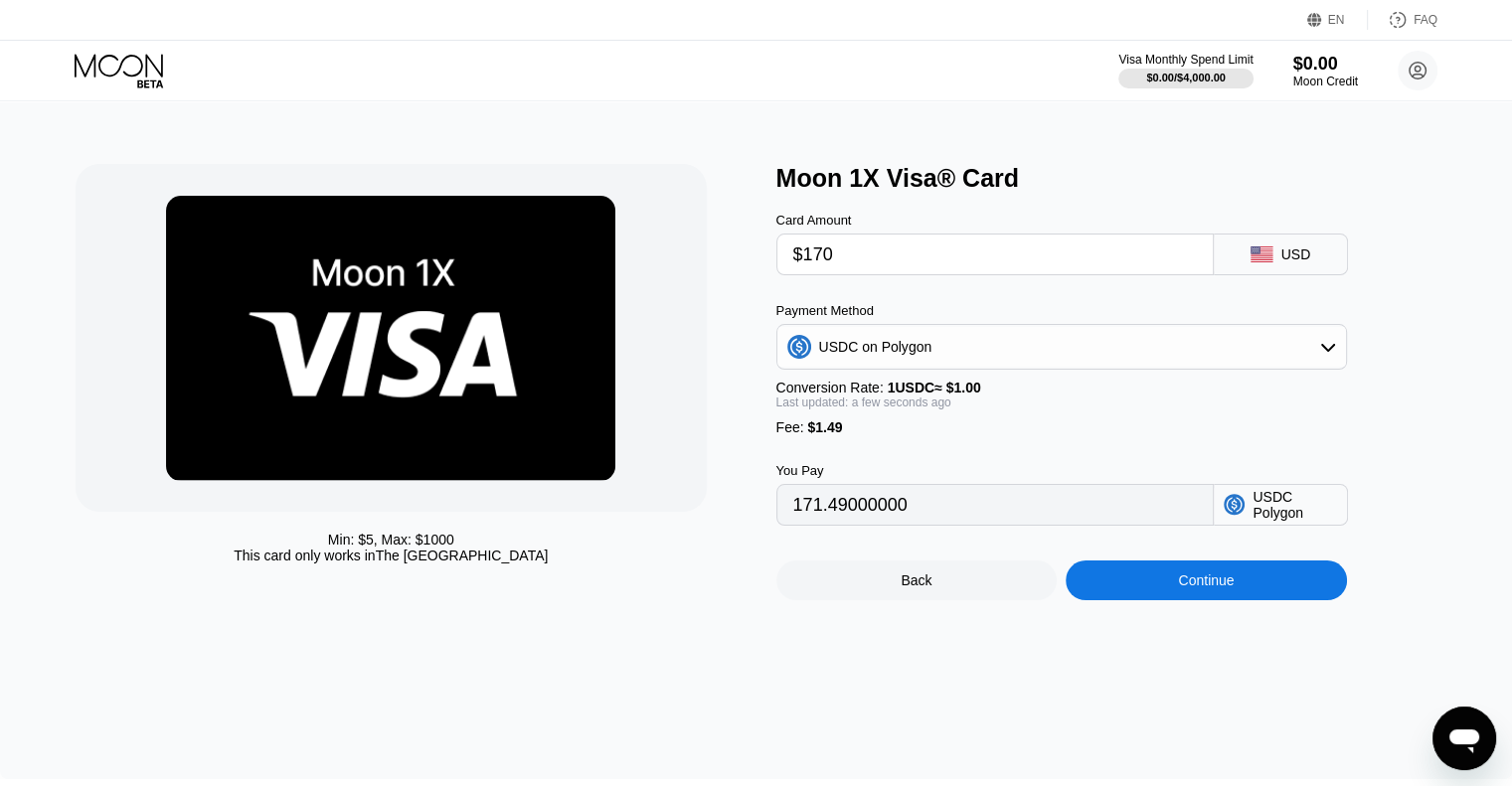
click at [970, 472] on div "You Pay 171.49000000 USDC Polygon" at bounding box center [1095, 480] width 637 height 91
click at [1296, 521] on div "USDC Polygon" at bounding box center [1294, 505] width 84 height 32
click at [986, 409] on div "Last updated: a few seconds ago" at bounding box center [1062, 403] width 571 height 14
